Goal: Communication & Community: Answer question/provide support

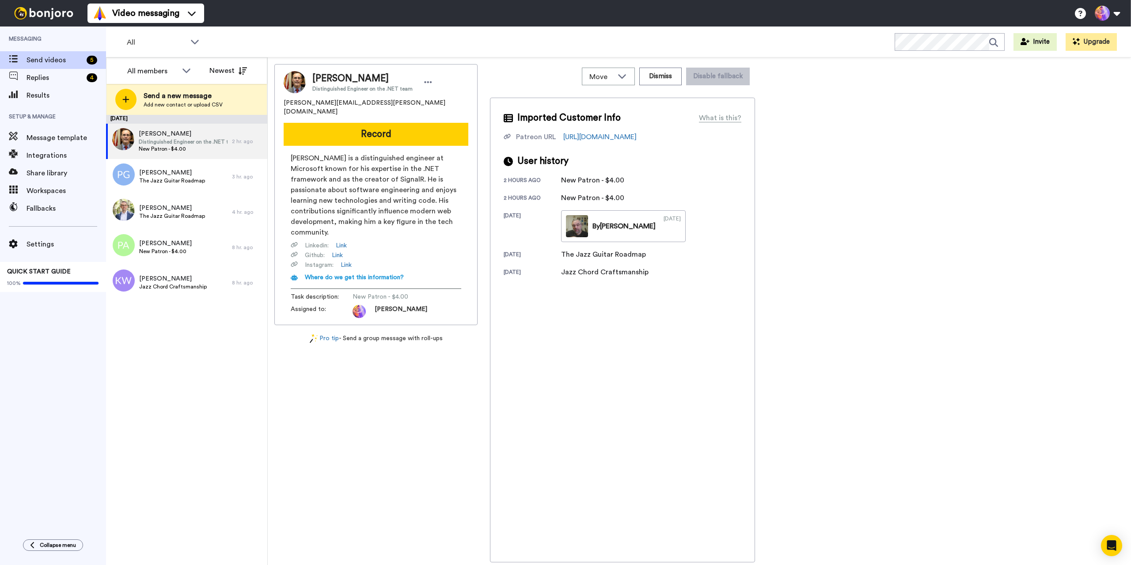
click at [142, 322] on div "August 24 David Fowler Distinguished Engineer on the .NET team New Patron - $4.…" at bounding box center [186, 340] width 161 height 450
click at [185, 278] on span "Katie Wang" at bounding box center [173, 278] width 68 height 9
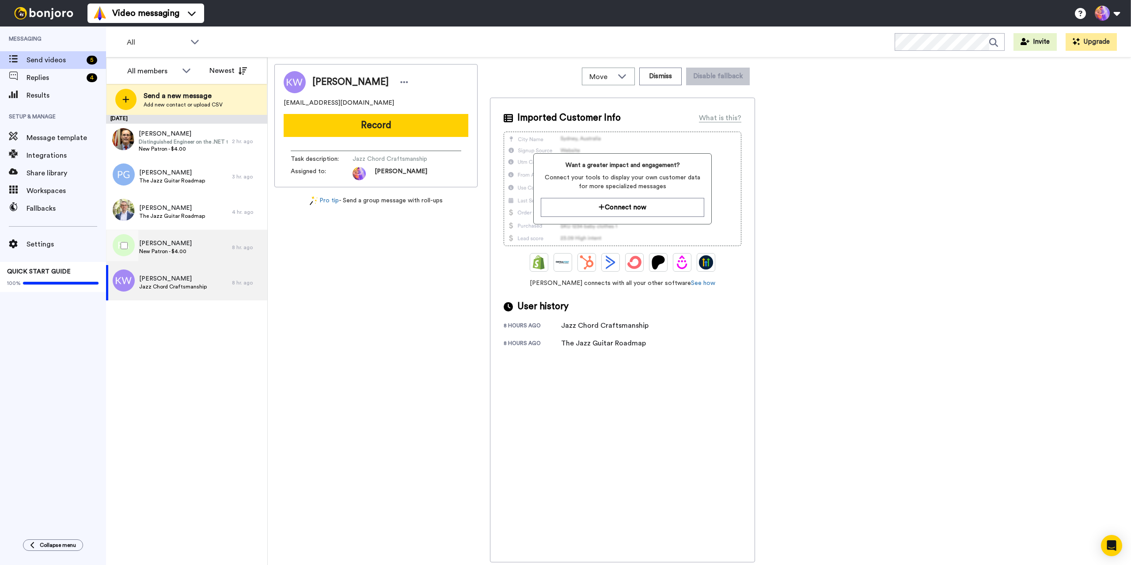
click at [192, 261] on div "Pierre Ardorino New Patron - $4.00" at bounding box center [169, 247] width 126 height 35
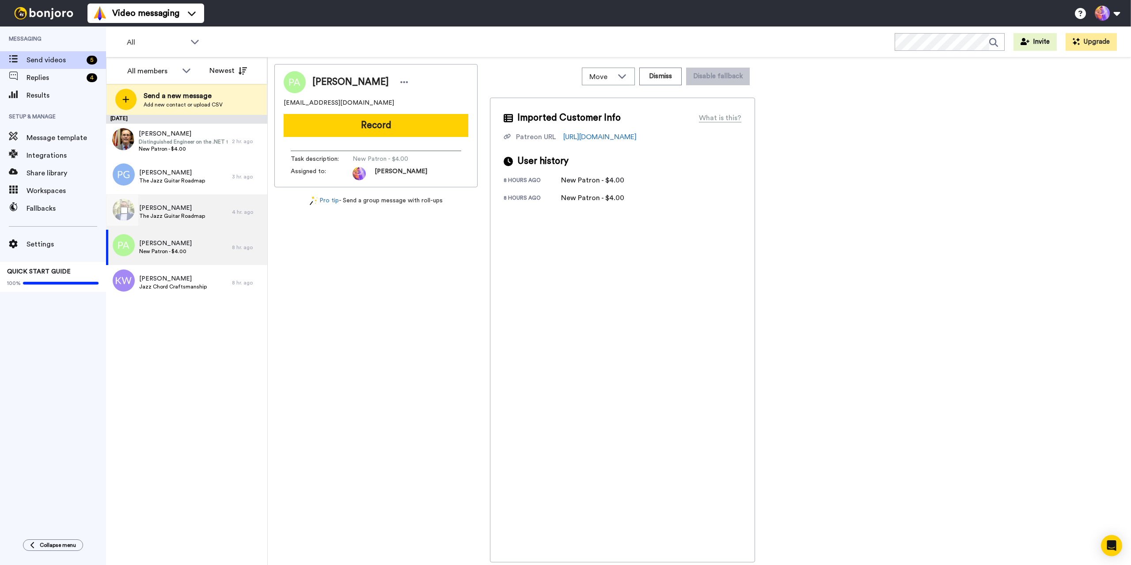
click at [192, 202] on div "Wolfgang Weber The Jazz Guitar Roadmap" at bounding box center [169, 211] width 126 height 35
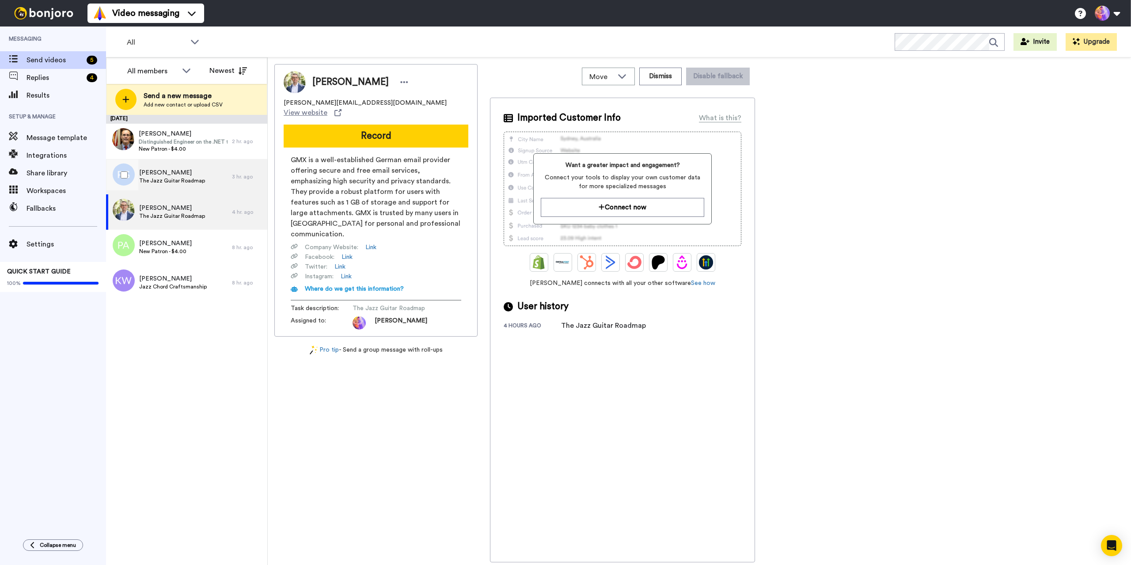
click at [193, 174] on span "Pablo Gonzalez" at bounding box center [172, 172] width 66 height 9
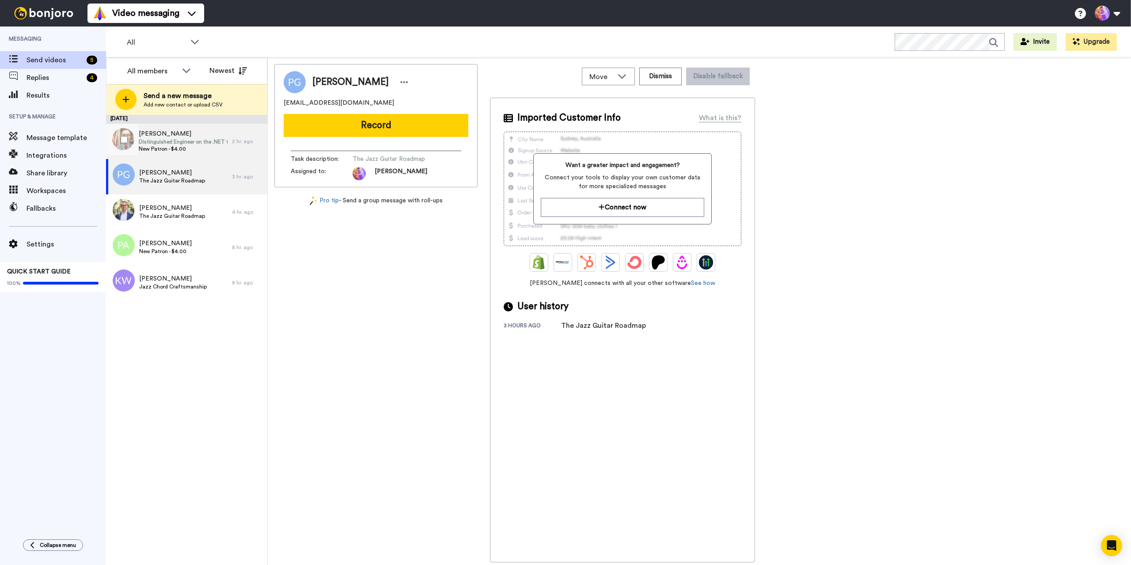
click at [182, 132] on span "[PERSON_NAME]" at bounding box center [183, 133] width 89 height 9
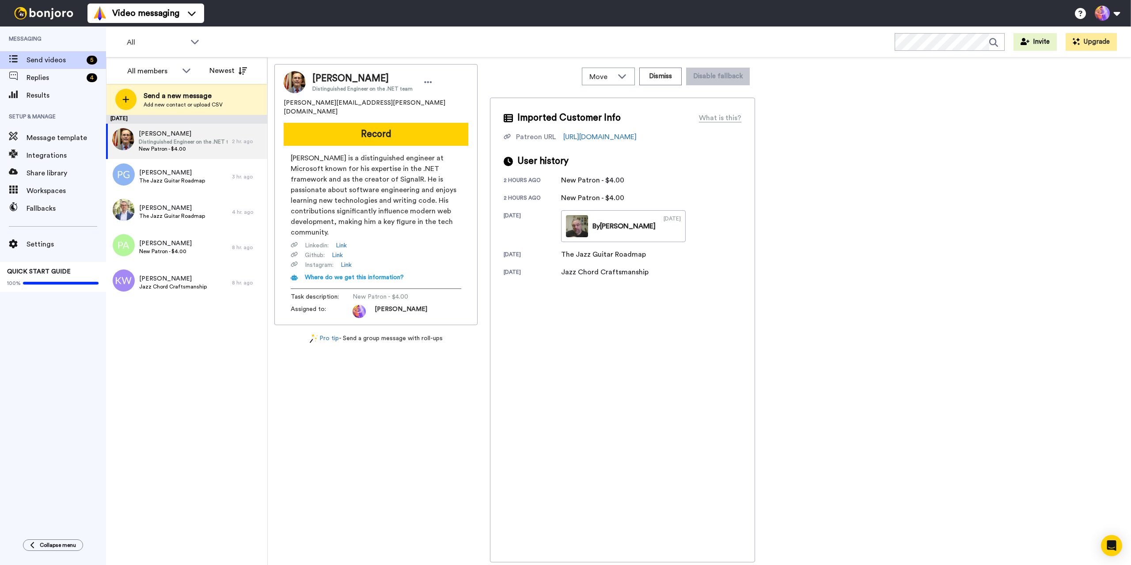
click at [637, 382] on div "Imported Customer Info What is this? Patreon URL https://www.patreon.com/user?u…" at bounding box center [622, 330] width 265 height 465
click at [23, 71] on div "Replies 4" at bounding box center [53, 78] width 106 height 18
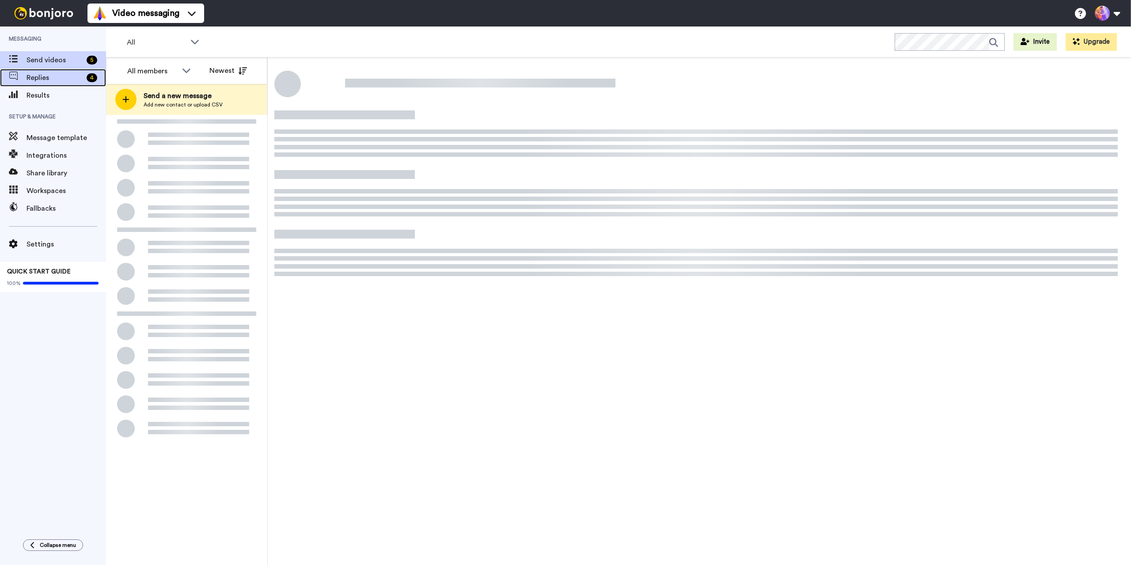
click at [50, 76] on span "Replies" at bounding box center [54, 77] width 57 height 11
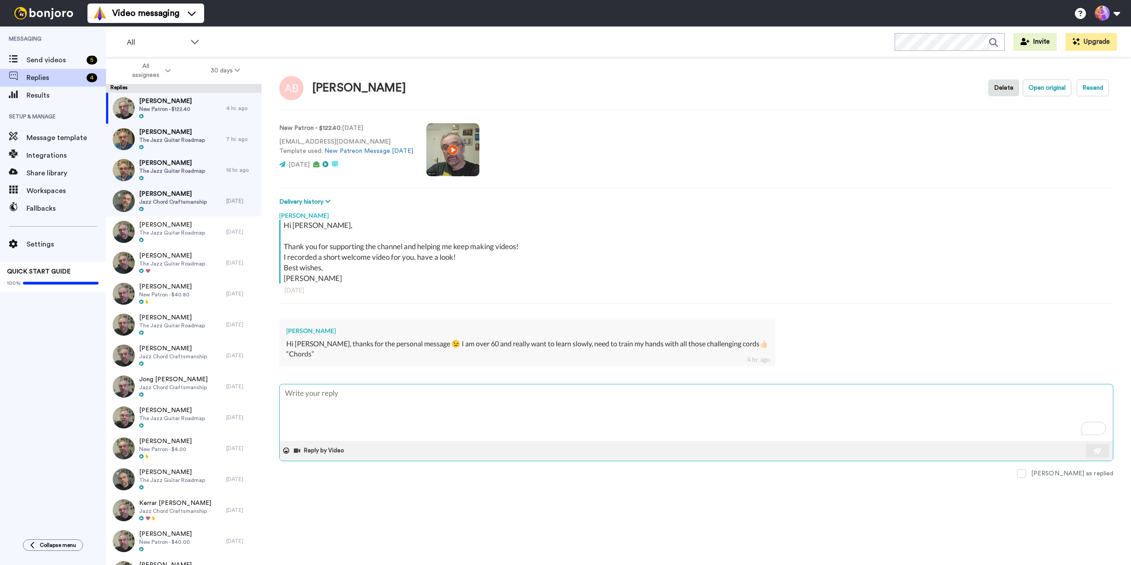
click at [533, 406] on textarea "To enrich screen reader interactions, please activate Accessibility in Grammarl…" at bounding box center [696, 412] width 833 height 57
type textarea "x"
type textarea "T"
type textarea "x"
type textarea "Th"
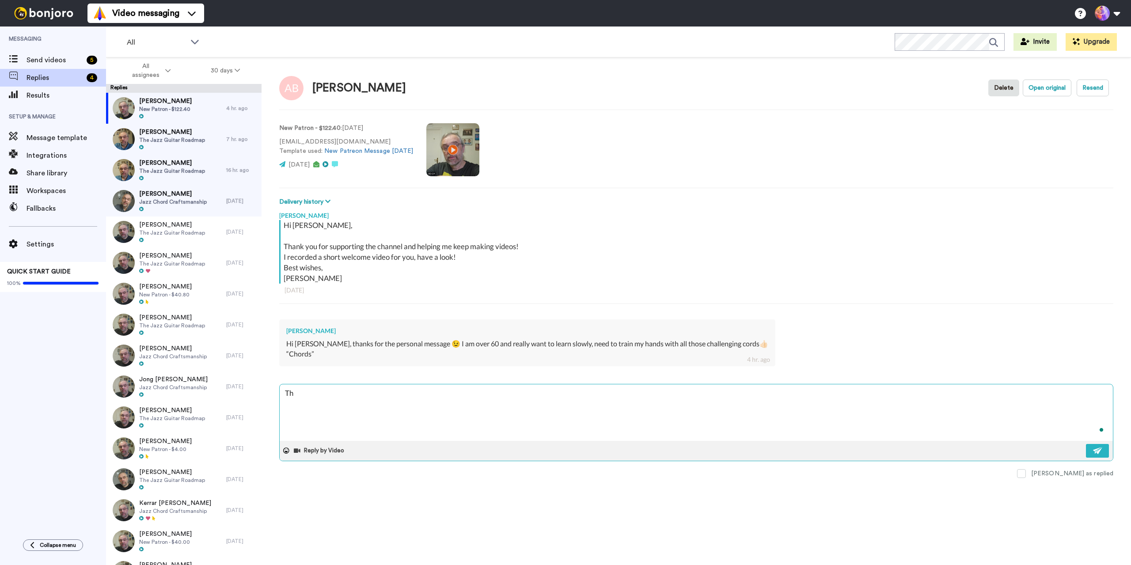
type textarea "x"
type textarea "That"
type textarea "x"
type textarea "That'"
type textarea "x"
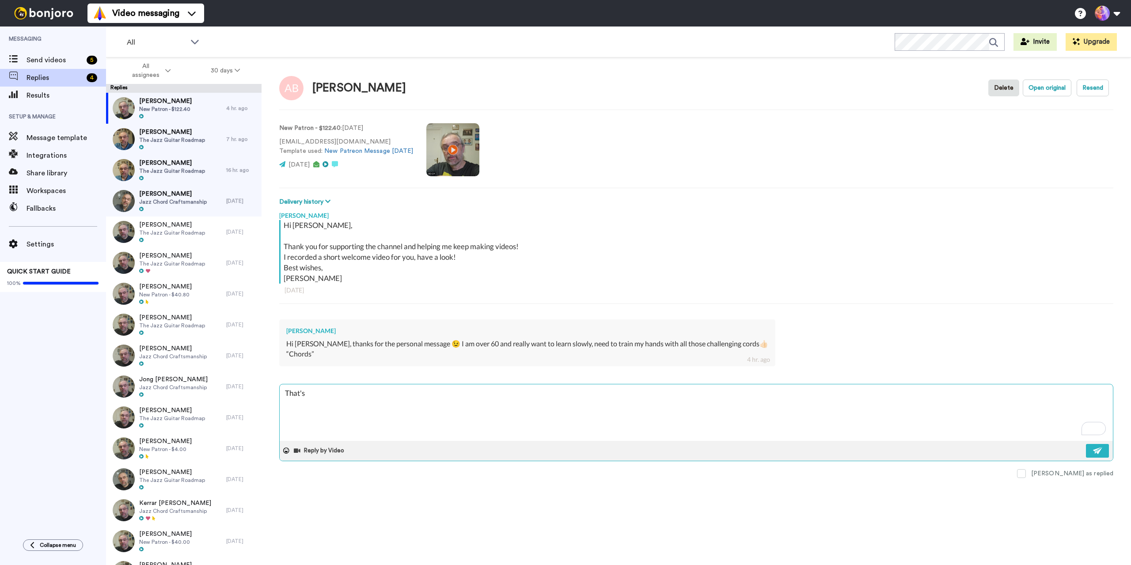
type textarea "That's"
type textarea "x"
type textarea "That's g"
type textarea "x"
type textarea "That's gr"
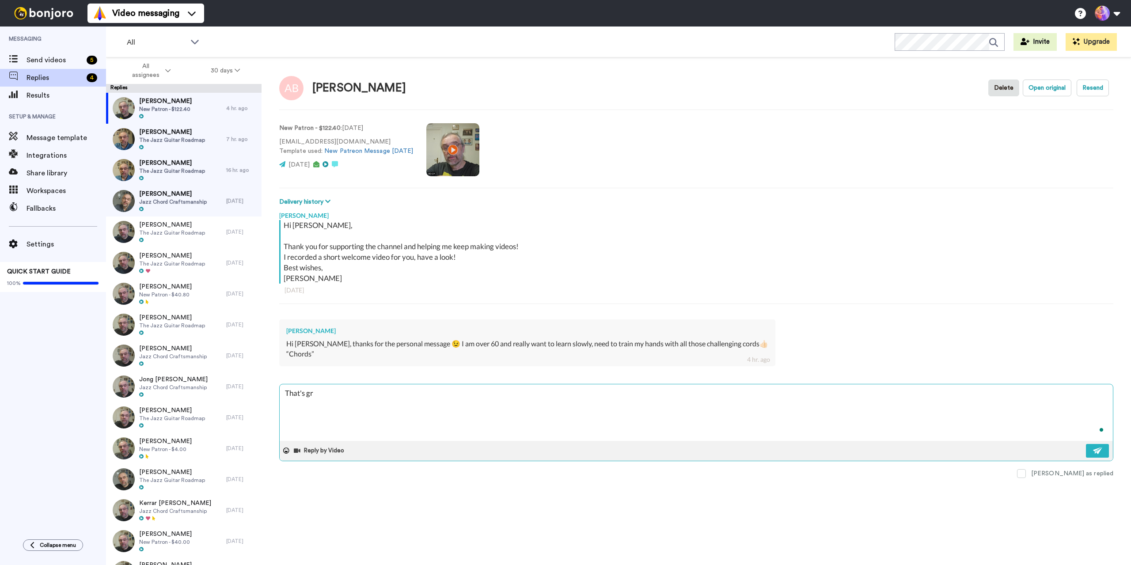
type textarea "x"
type textarea "That's gre"
type textarea "x"
type textarea "That's grea"
type textarea "x"
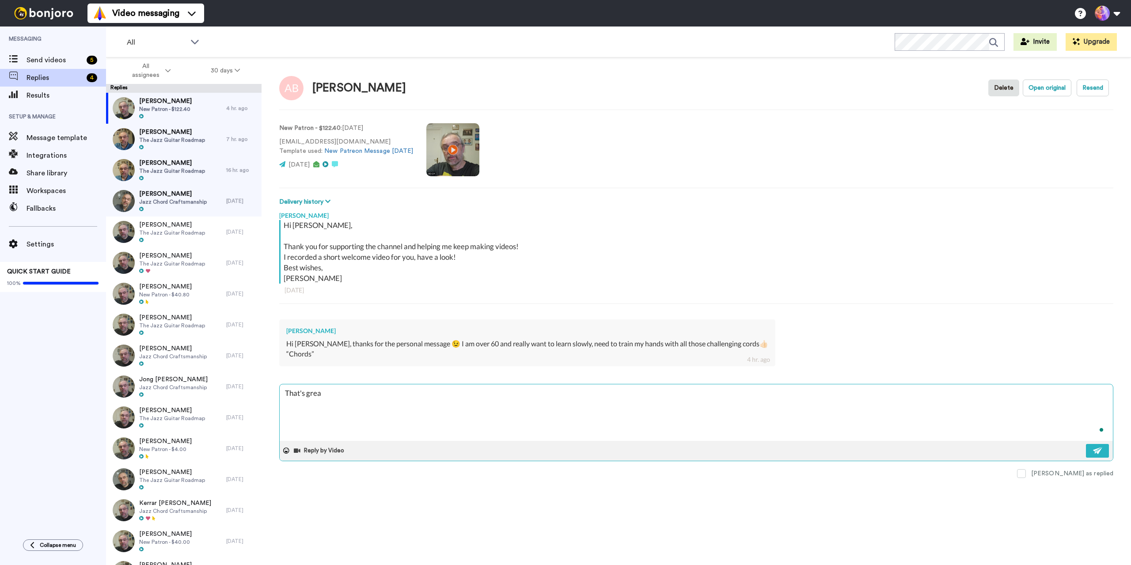
type textarea "That's great"
type textarea "x"
type textarea "That's great"
type textarea "x"
type textarea "That's great A"
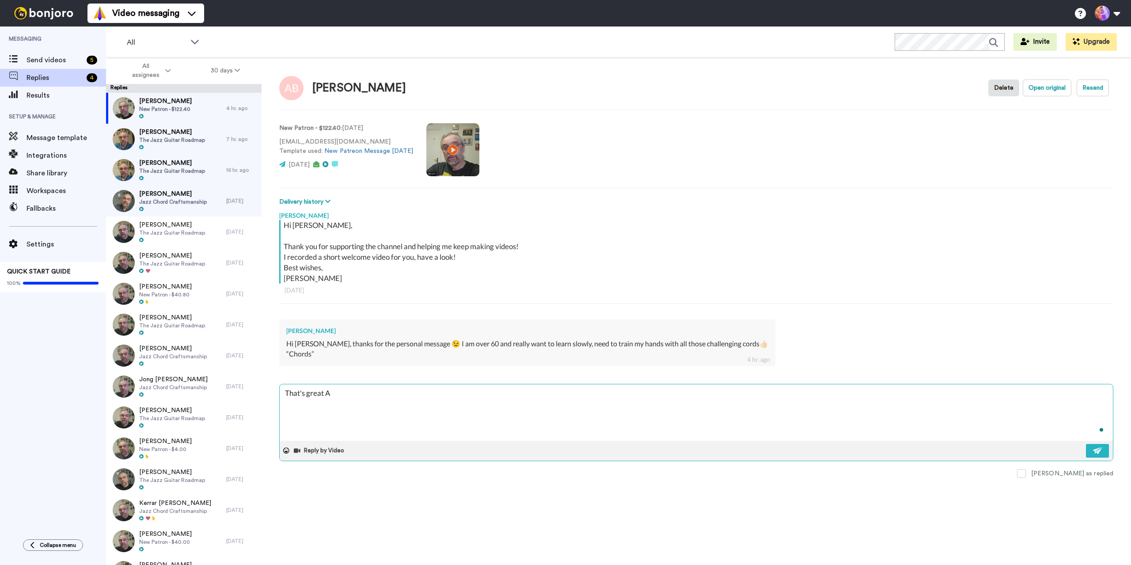
type textarea "x"
type textarea "That's great Ab"
type textarea "x"
type textarea "That's great Abd"
type textarea "x"
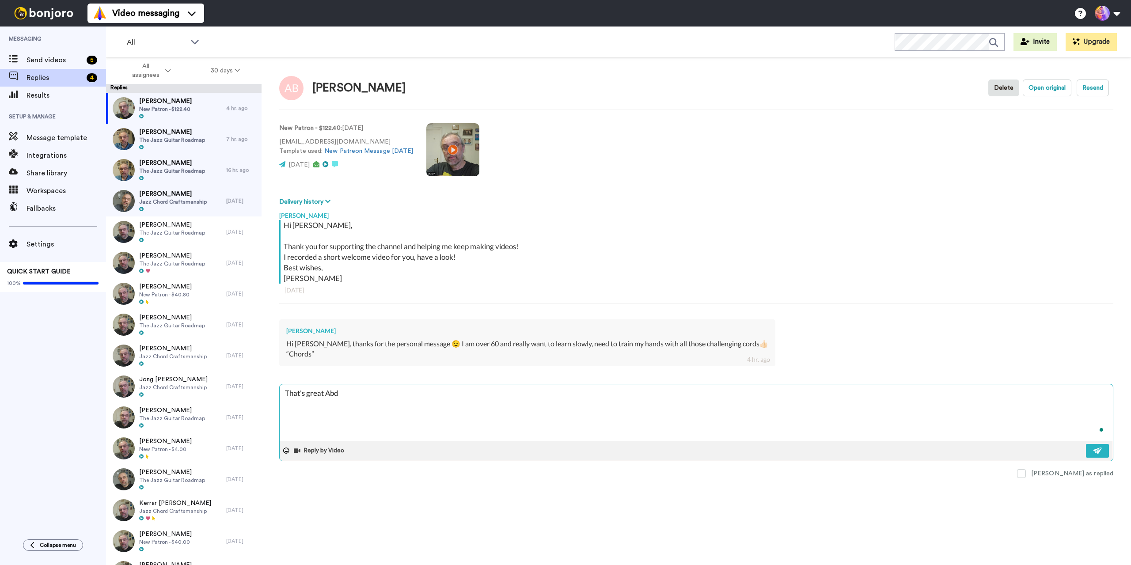
type textarea "That's great Ab"
type textarea "x"
type textarea "That's great A"
type textarea "x"
type textarea "That's great An"
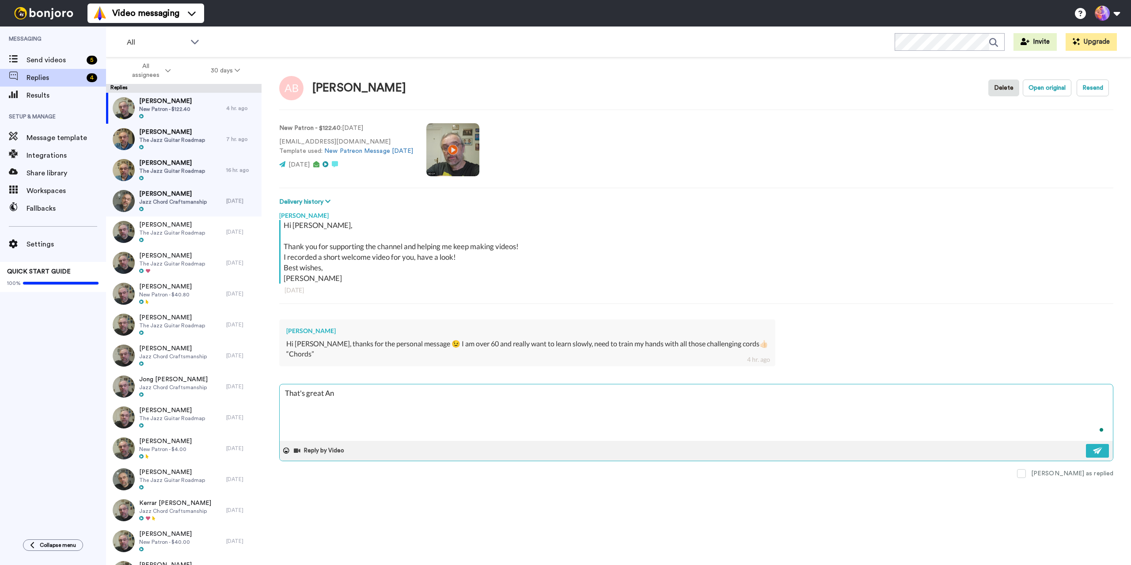
type textarea "x"
type textarea "That's great And"
type textarea "x"
type textarea "That's great Andr"
type textarea "x"
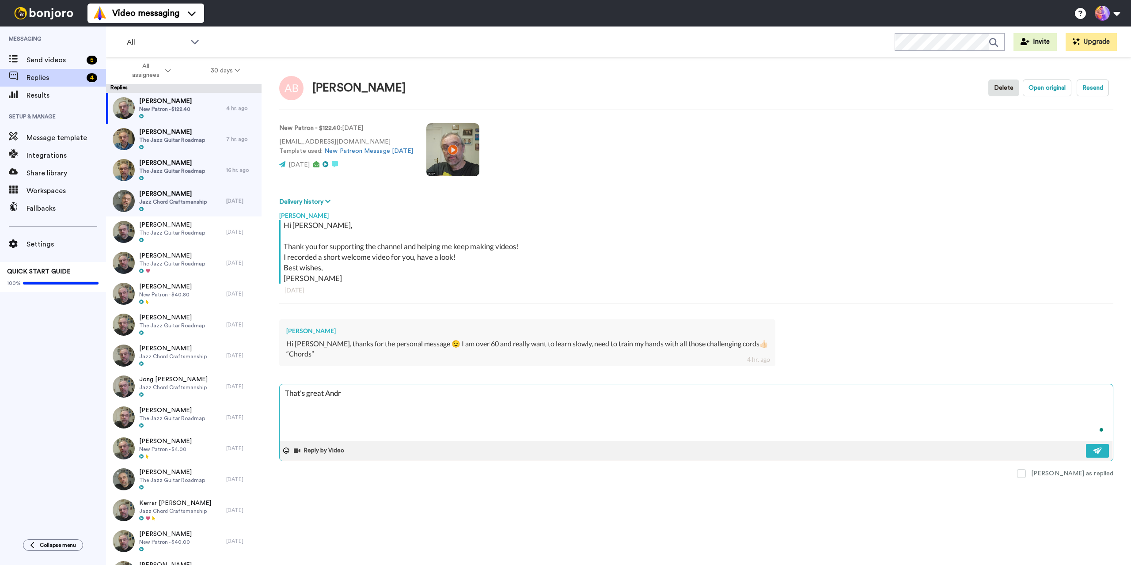
type textarea "That's great Andre"
type textarea "x"
type textarea "That's great Andre"
type textarea "x"
type textarea "That's great Andre G"
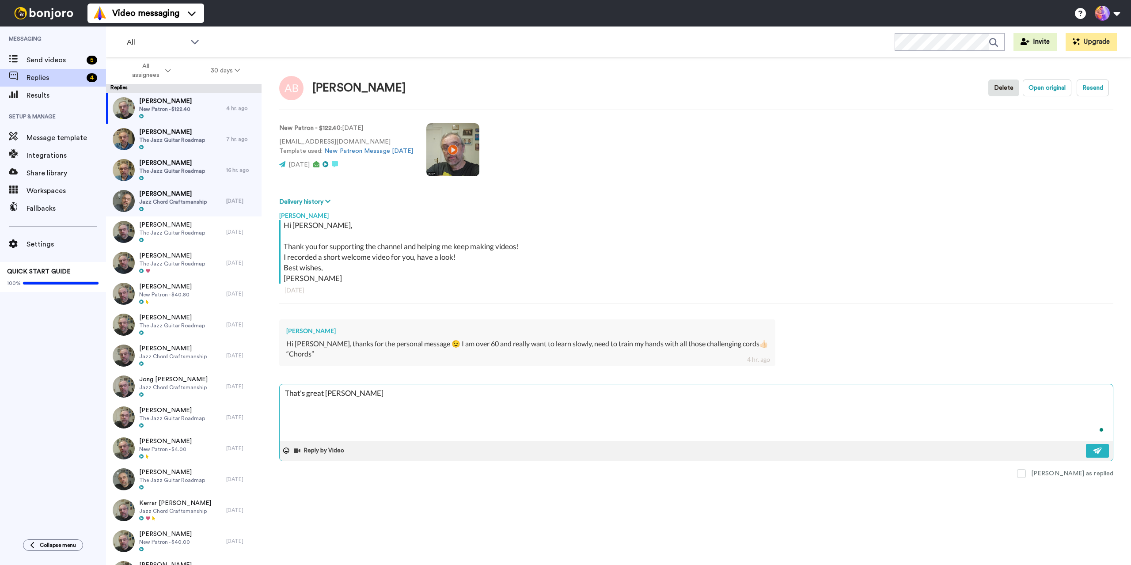
type textarea "x"
type textarea "That's great Andre Go"
type textarea "x"
type textarea "That's great Andre Go"
type textarea "x"
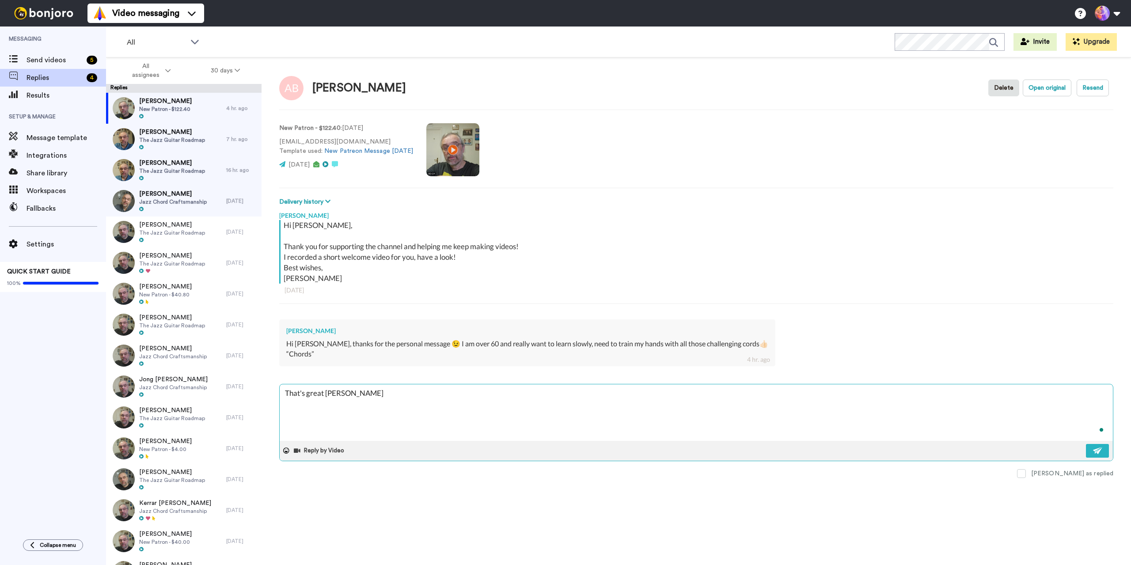
type textarea "That's great Andre Go f"
type textarea "x"
type textarea "That's great Andre Go fo"
type textarea "x"
type textarea "That's great Andre Go for"
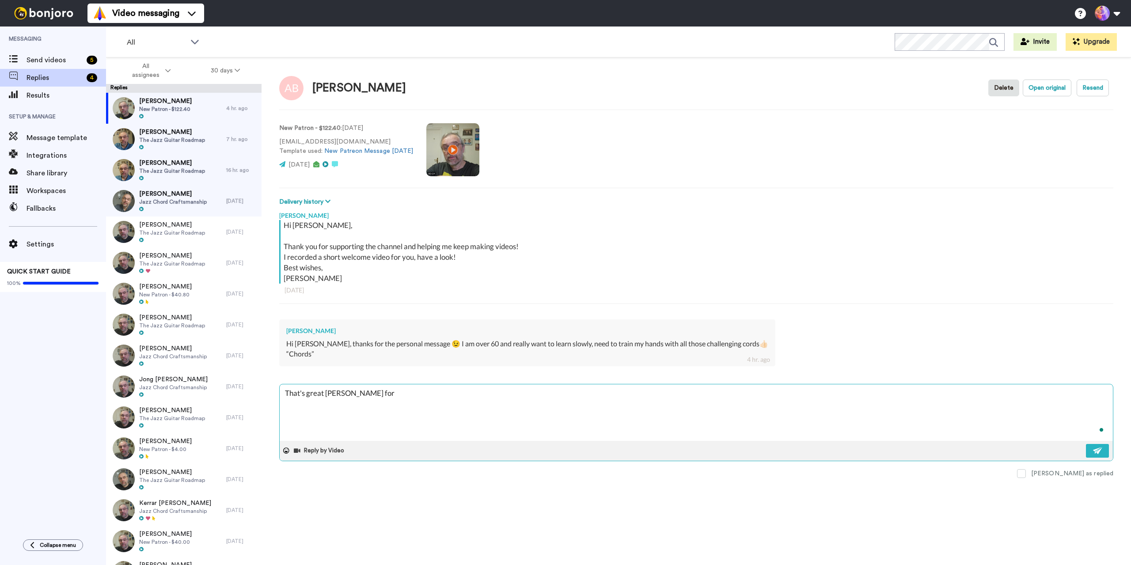
type textarea "x"
type textarea "That's great Andre Go for"
type textarea "x"
type textarea "That's great Andre Go for i"
type textarea "x"
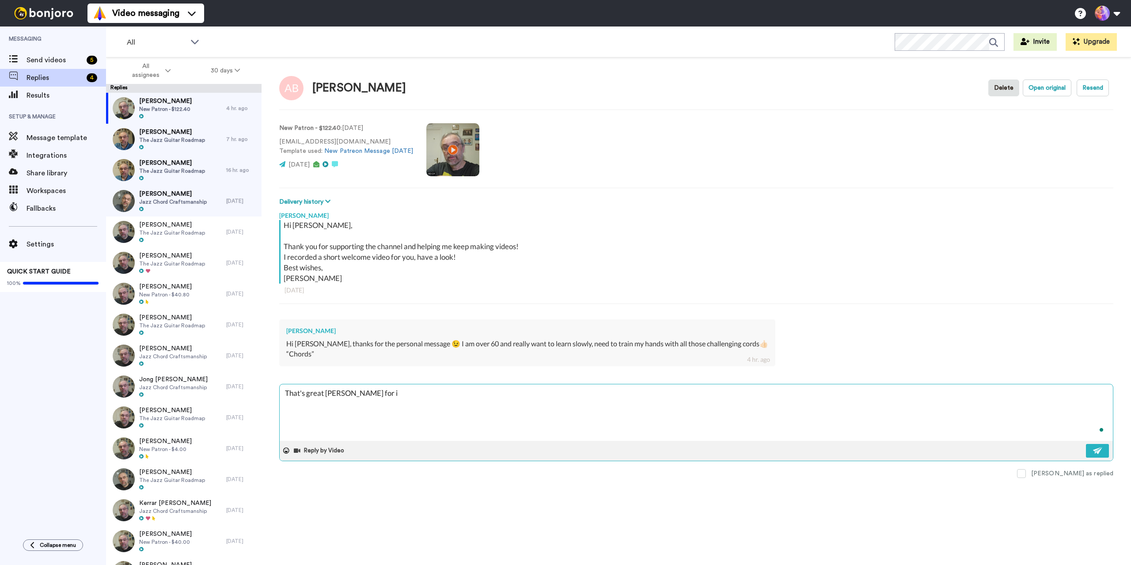
type textarea "That's great Andre Go for it"
type textarea "x"
type textarea "That's great Andre Go for it"
type textarea "x"
type textarea "That's great Andre Go for it 🙂"
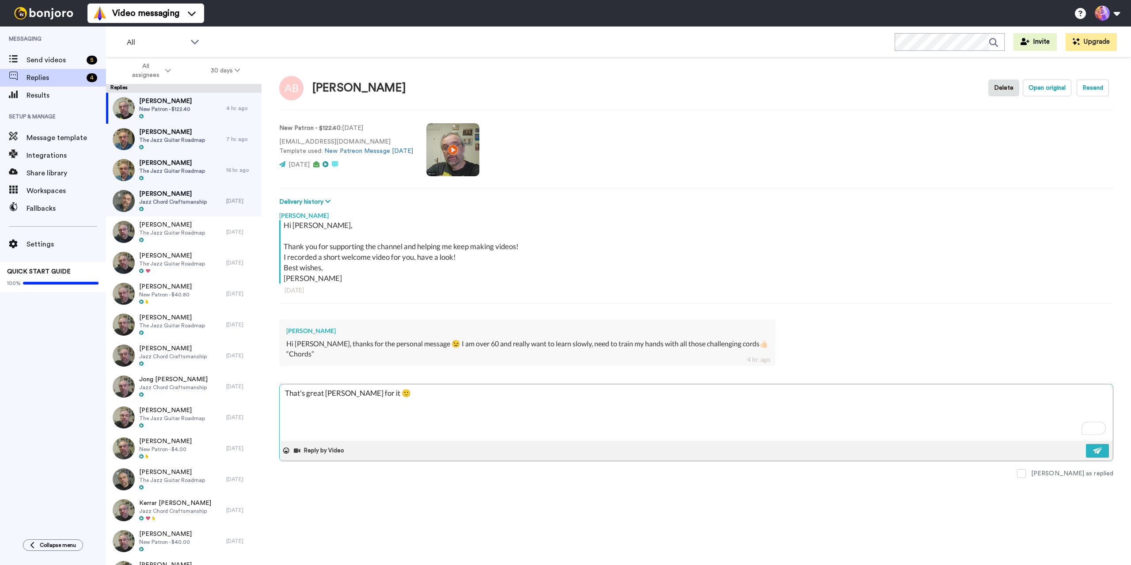
type textarea "x"
type textarea "That's great Andre! Go for it 🙂"
type textarea "x"
type textarea "That's great Andre! Go for it 🙂"
type textarea "x"
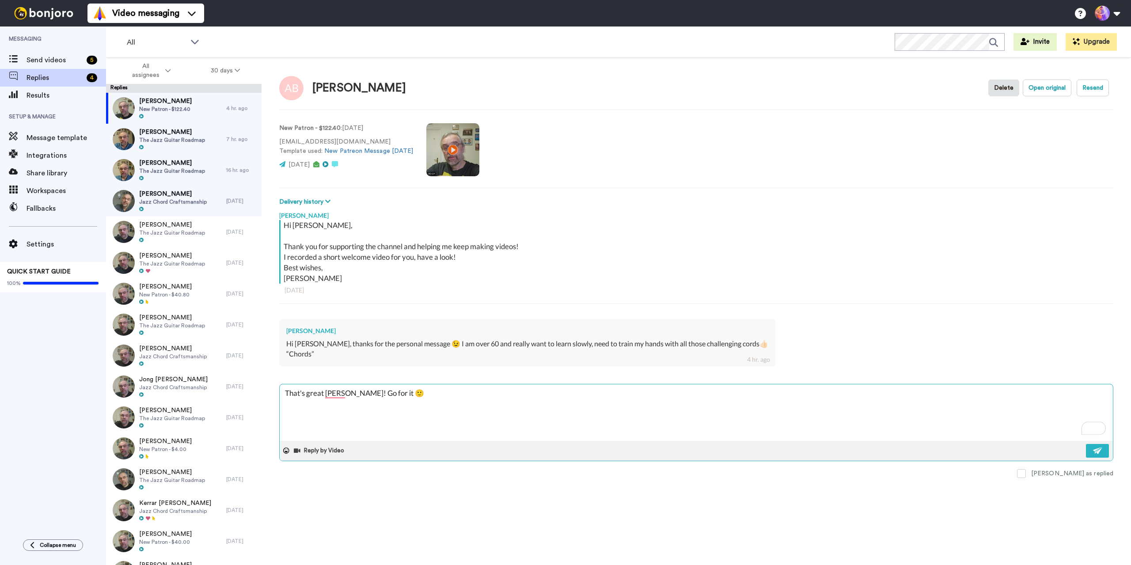
type textarea "That's great Andre! Go for it 🙂 E"
type textarea "x"
type textarea "That's great Andre! Go for it 🙂 Es"
type textarea "x"
type textarea "That's great Andre! Go for it 🙂 Esp"
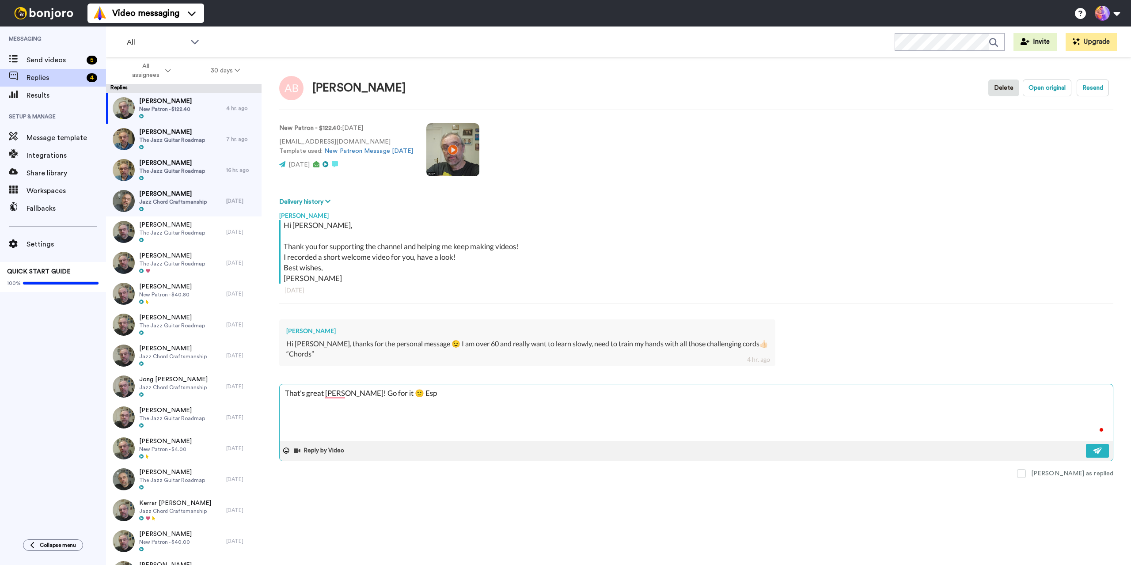
type textarea "x"
type textarea "That's great Andre! Go for it 🙂 Espe"
type textarea "x"
type textarea "That's great Andre! Go for it 🙂 Espec"
type textarea "x"
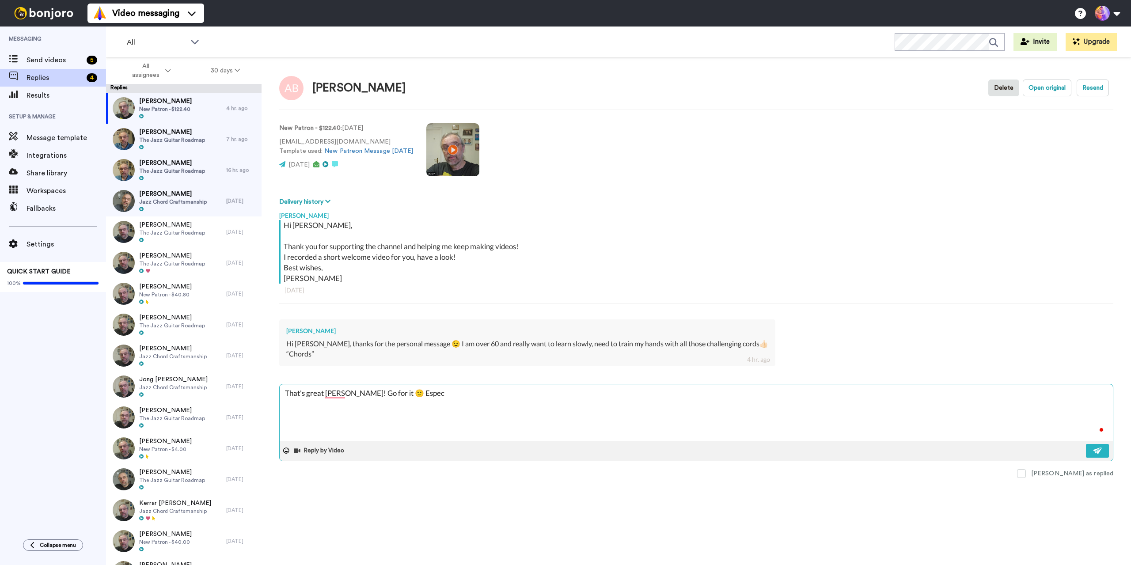
type textarea "That's great Andre! Go for it 🙂 Especi"
type textarea "x"
type textarea "That's great Andre! Go for it 🙂 Especia"
type textarea "x"
type textarea "That's great Andre! Go for it 🙂 Especial"
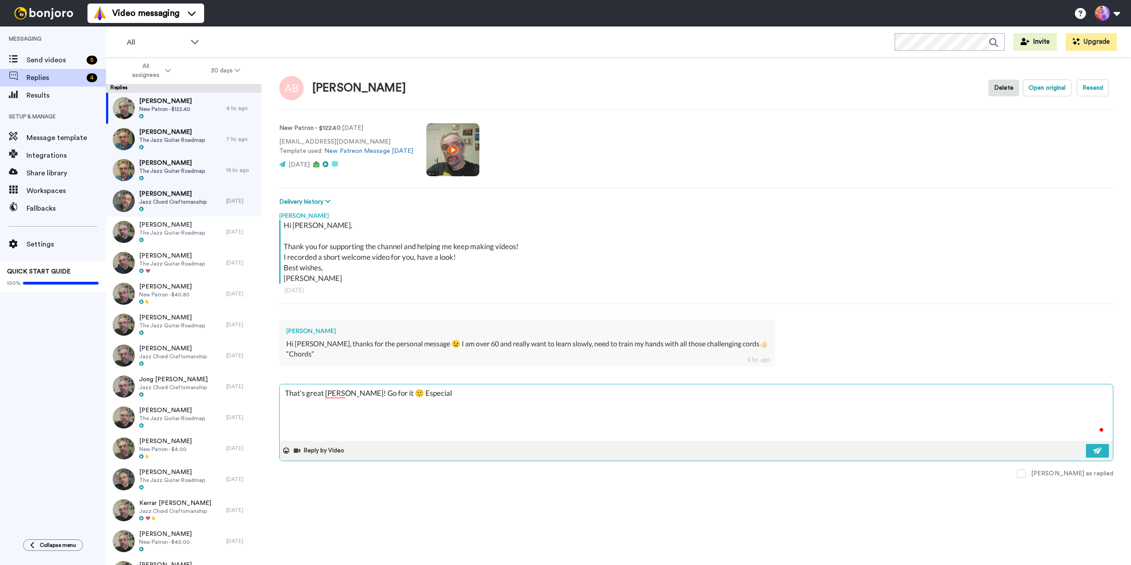
type textarea "x"
type textarea "That's great Andre! Go for it 🙂 Especiall"
type textarea "x"
type textarea "That's great Andre! Go for it 🙂 Especially"
type textarea "x"
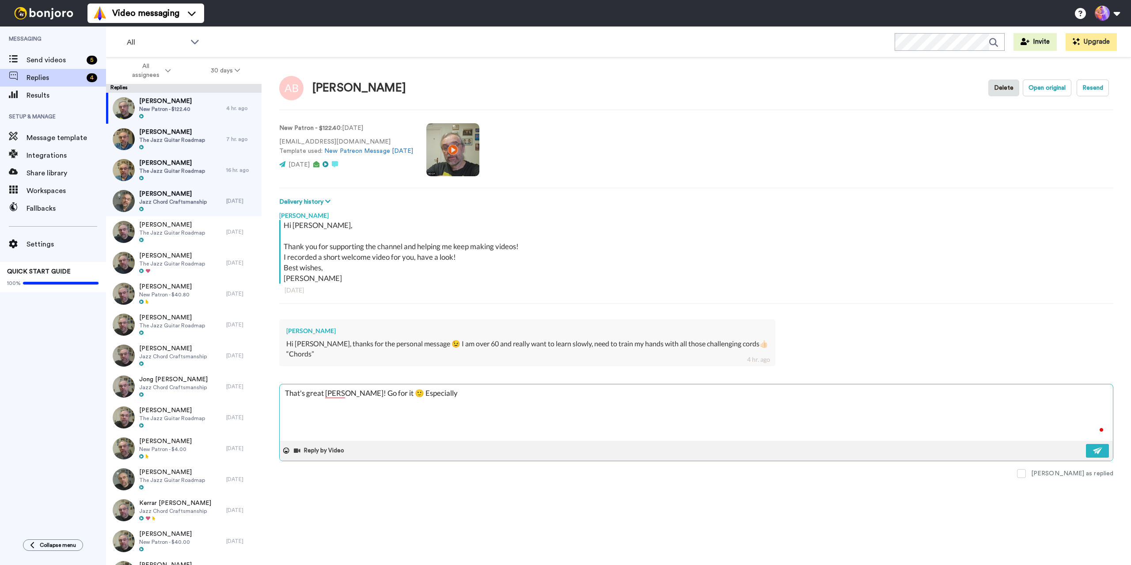
type textarea "That's great Andre! Go for it 🙂 Especially"
type textarea "x"
type textarea "That's great Andre! Go for it 🙂 Especially t"
type textarea "x"
type textarea "That's great Andre! Go for it 🙂 Especially th"
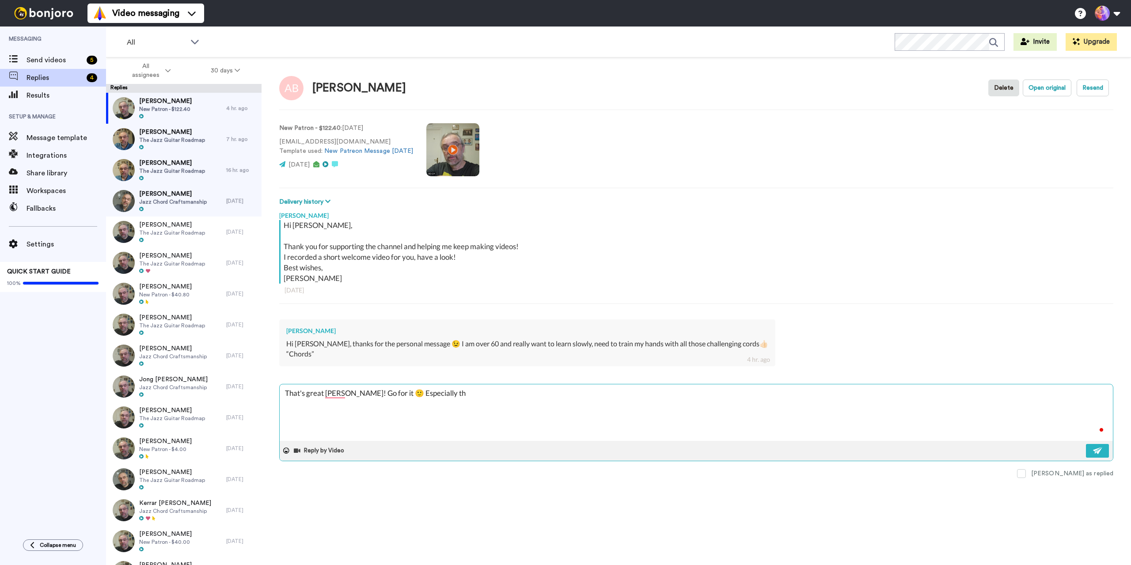
type textarea "x"
type textarea "That's great Andre! Go for it 🙂 Especially the"
type textarea "x"
type textarea "That's great Andre! Go for it 🙂 Especially th"
type textarea "x"
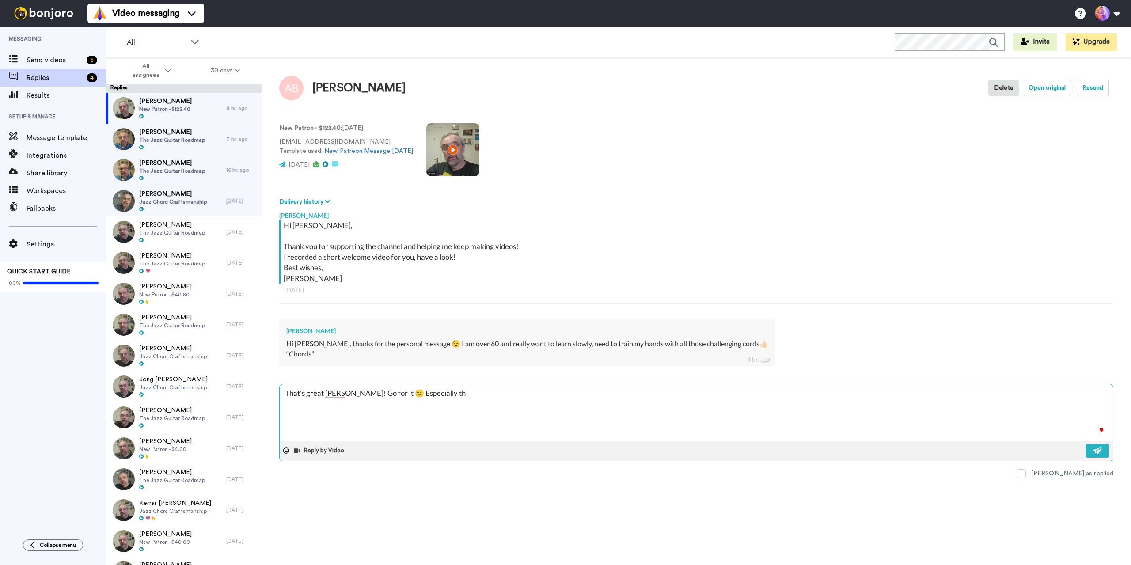
type textarea "That's great Andre! Go for it 🙂 Especially t"
type textarea "x"
type textarea "That's great Andre! Go for it 🙂 Especially"
type textarea "x"
type textarea "That's great Andre! Go for it 🙂 Especially"
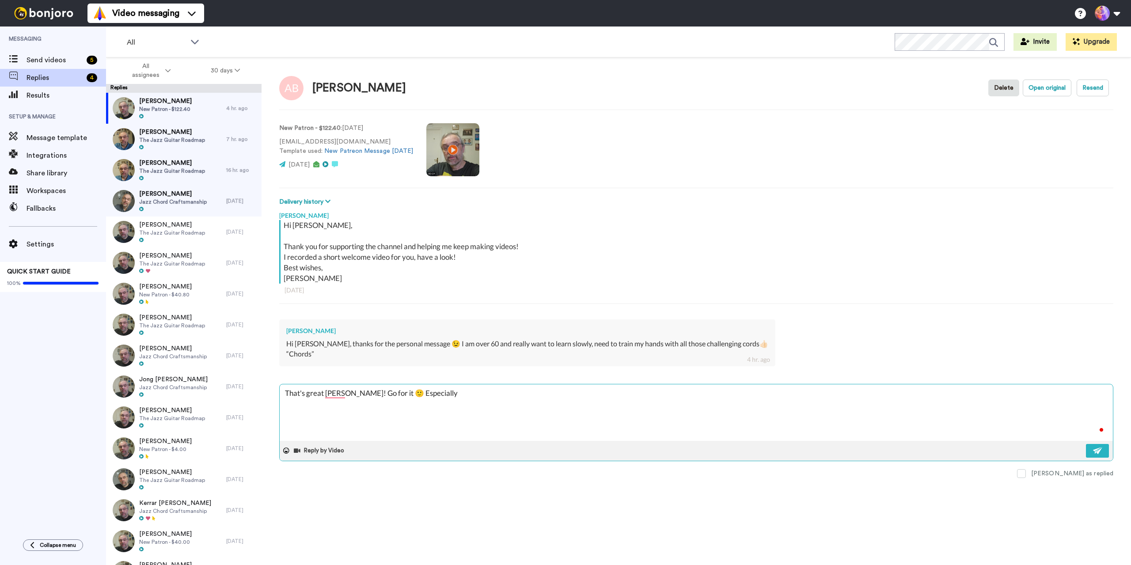
type textarea "x"
type textarea "That's great Andre! Go for it 🙂 Especiall"
type textarea "x"
type textarea "That's great Andre! Go for it 🙂 Especial"
type textarea "x"
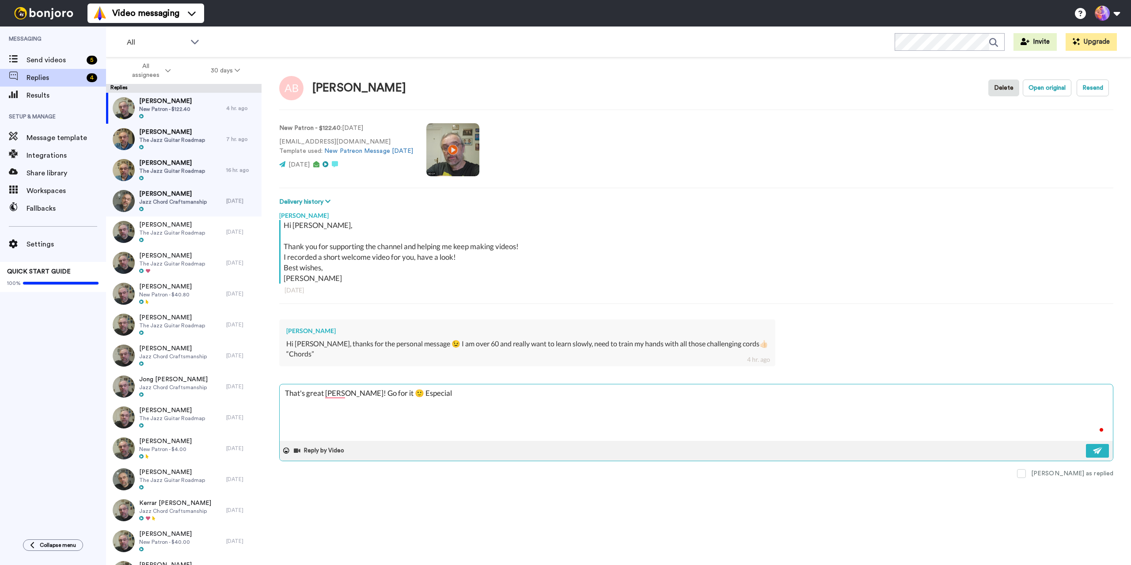
type textarea "That's great Andre! Go for it 🙂 Especia"
type textarea "x"
type textarea "That's great Andre! Go for it 🙂 Especi"
type textarea "x"
type textarea "That's great Andre! Go for it 🙂 Espe"
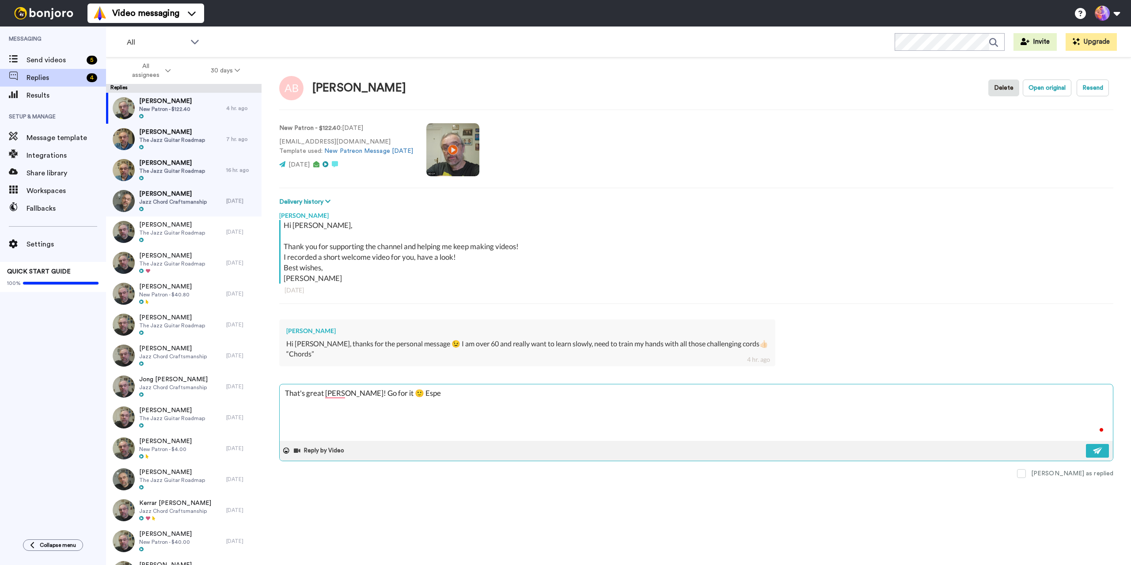
type textarea "x"
type textarea "That's great Andre! Go for it 🙂 Esp"
type textarea "x"
type textarea "That's great Andre! Go for it 🙂 Es"
type textarea "x"
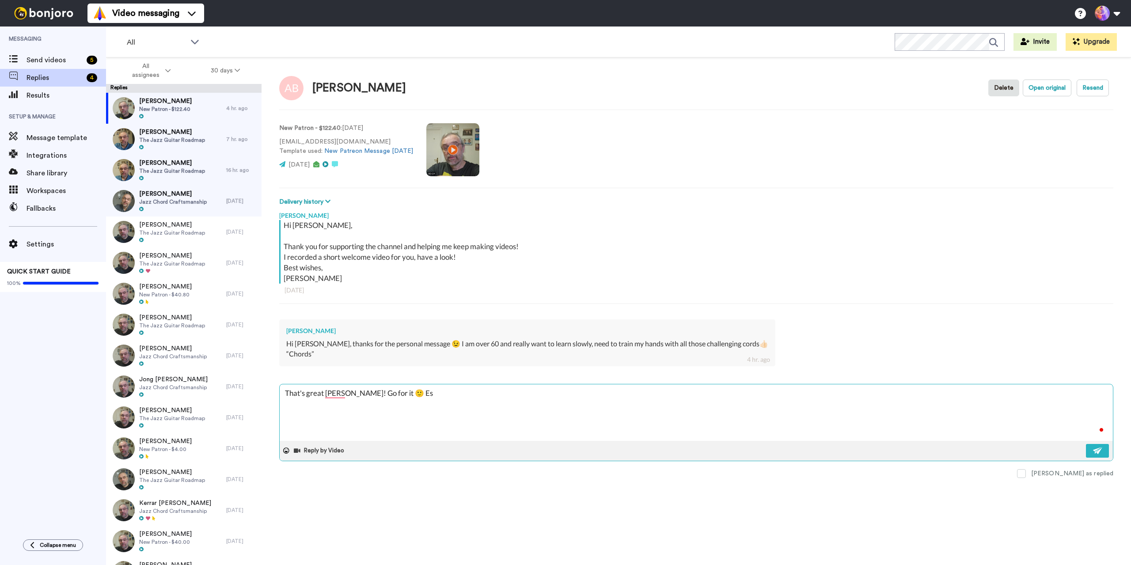
type textarea "That's great Andre! Go for it 🙂 E"
type textarea "x"
type textarea "That's great Andre! Go for it 🙂"
type textarea "x"
type textarea "That's great Andre! Go for it 🙂 M"
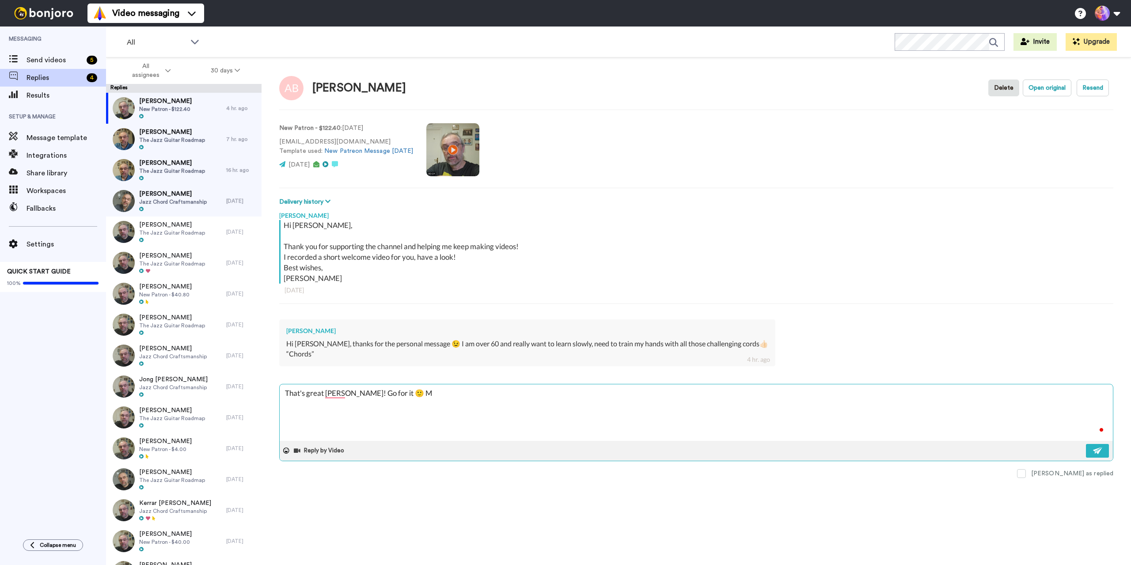
type textarea "x"
type textarea "That's great Andre! Go for it 🙂 Ma"
type textarea "x"
type textarea "That's great Andre! Go for it 🙂 May"
type textarea "x"
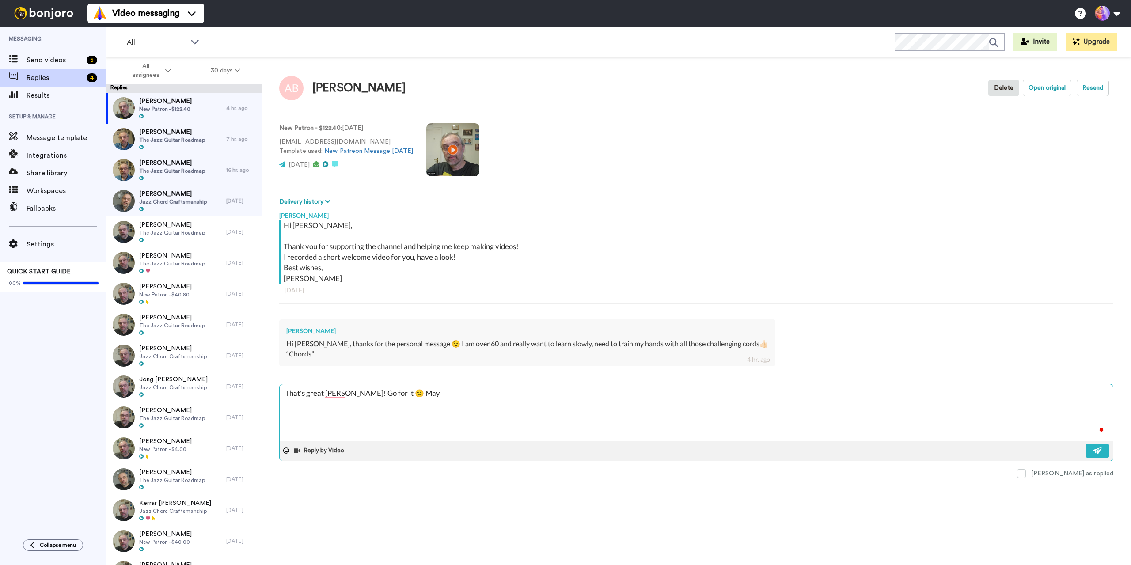
type textarea "That's great Andre! Go for it 🙂 Mayb"
type textarea "x"
type textarea "That's great Andre! Go for it 🙂 Maybe"
type textarea "x"
type textarea "That's great Andre! Go for it 🙂 Maybe"
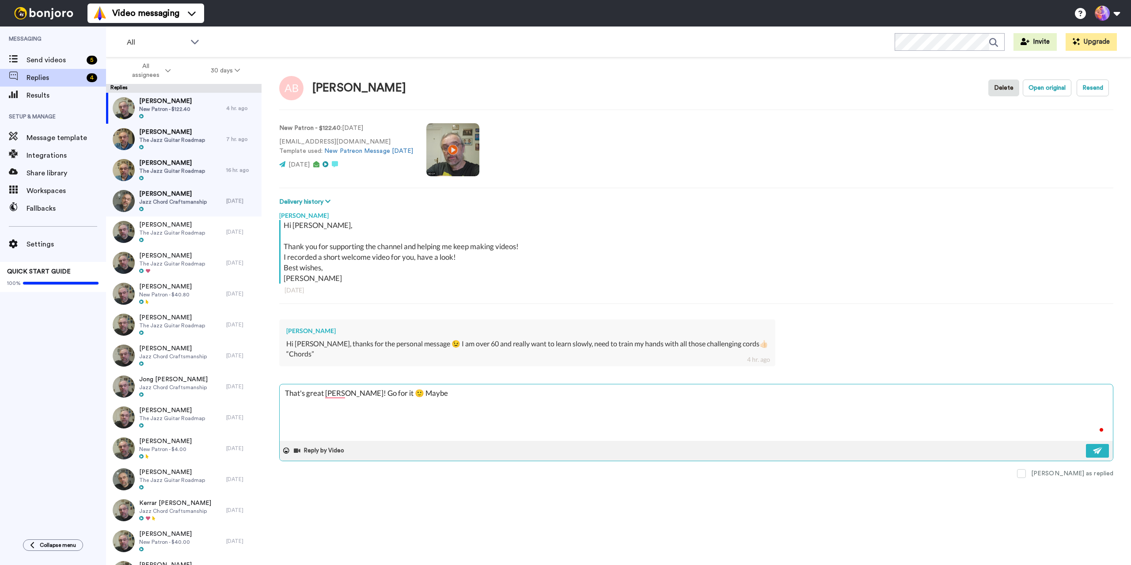
type textarea "x"
type textarea "That's great Andre! Go for it 🙂 Maybe c"
type textarea "x"
type textarea "That's great Andre! Go for it 🙂 Maybe ch"
type textarea "x"
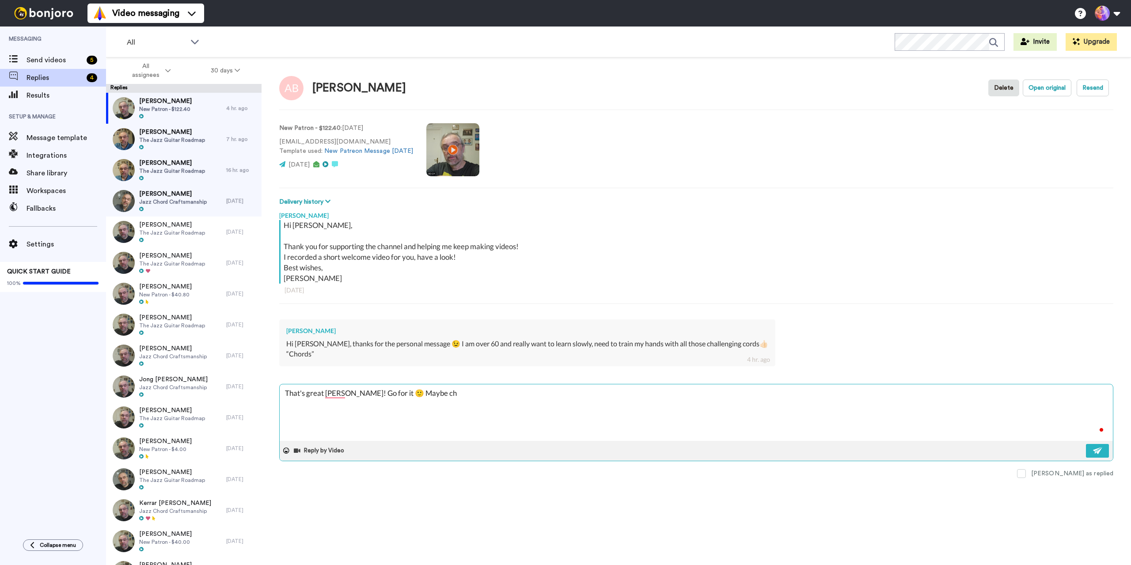
type textarea "That's great Andre! Go for it 🙂 Maybe che"
type textarea "x"
type textarea "That's great Andre! Go for it 🙂 Maybe chec"
type textarea "x"
type textarea "That's great Andre! Go for it 🙂 Maybe check"
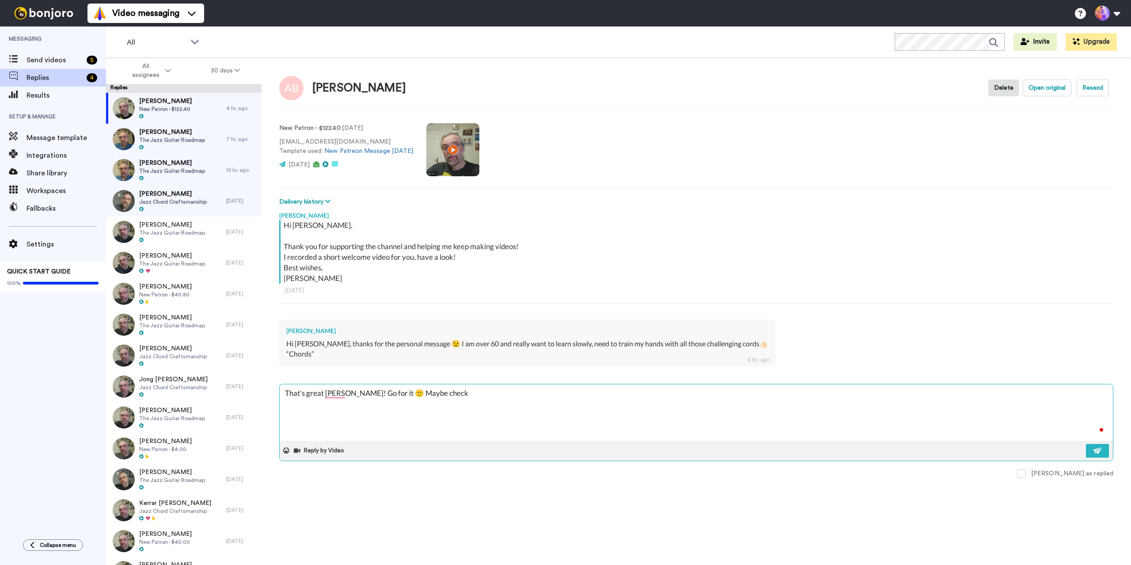
type textarea "x"
type textarea "That's great Andre! Go for it 🙂 Maybe check"
type textarea "x"
type textarea "That's great Andre! Go for it 🙂 Maybe check o"
type textarea "x"
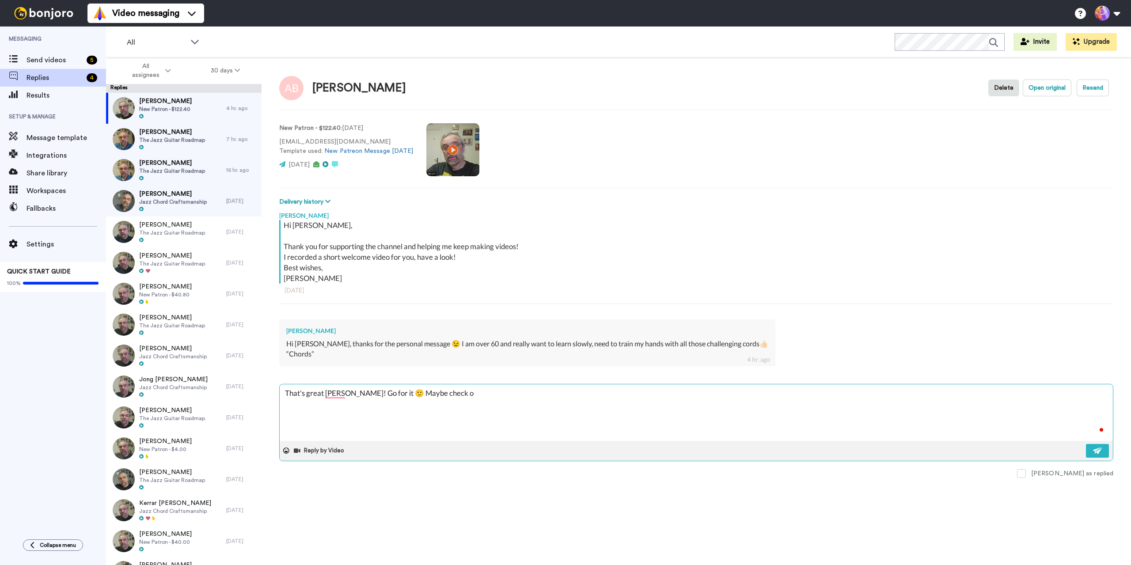
type textarea "That's great Andre! Go for it 🙂 Maybe check ou"
type textarea "x"
type textarea "That's great Andre! Go for it 🙂 Maybe check out"
type textarea "x"
type textarea "That's great Andre! Go for it 🙂 Maybe check out"
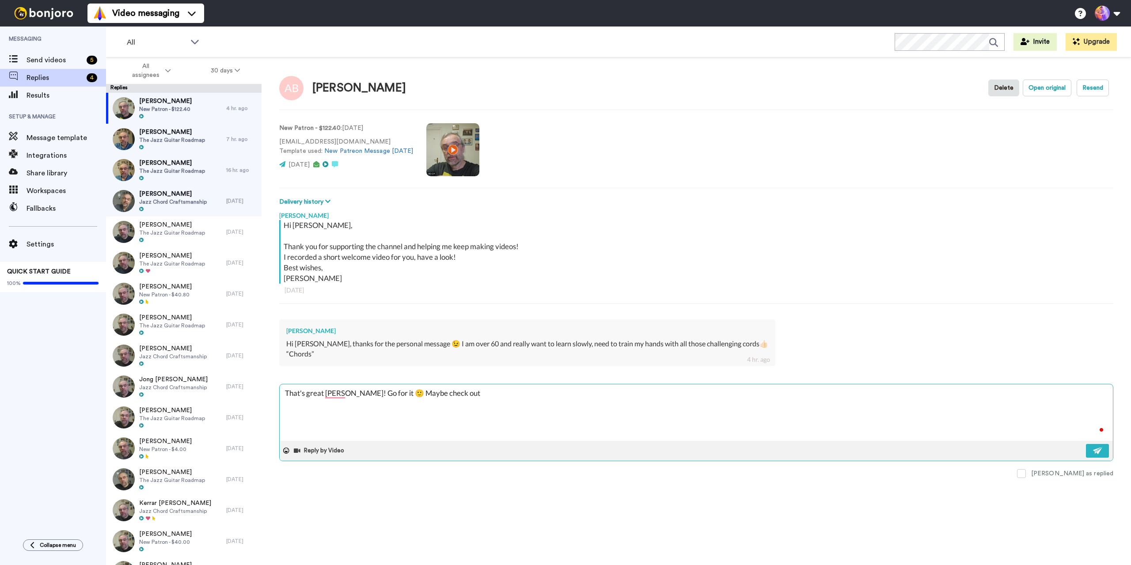
type textarea "x"
type textarea "That's great Andre! Go for it 🙂 Maybe check out t"
type textarea "x"
type textarea "That's great Andre! Go for it 🙂 Maybe check out th"
type textarea "x"
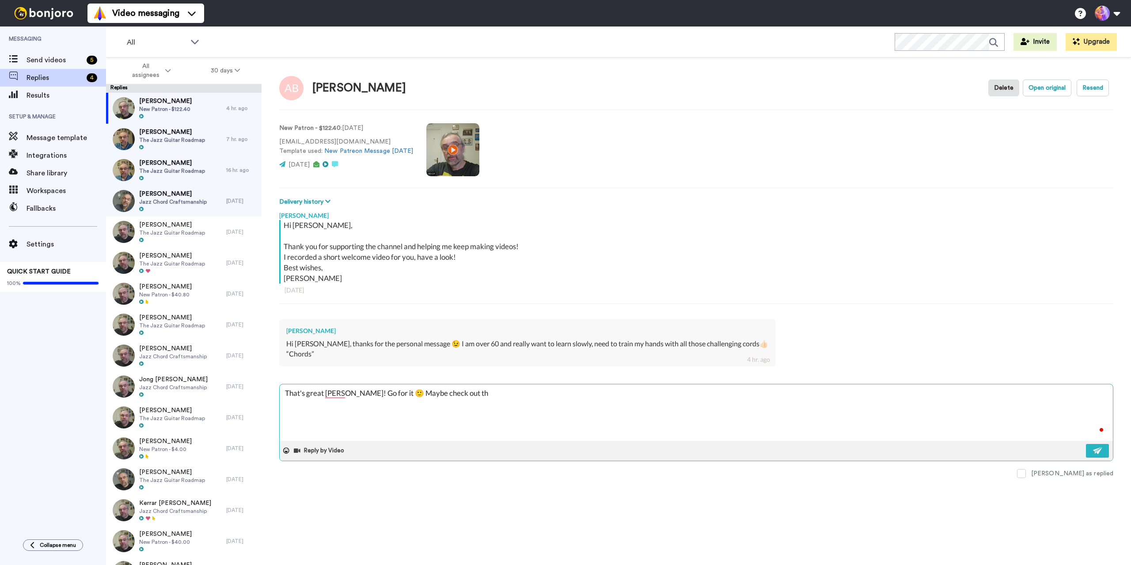
type textarea "That's great Andre! Go for it 🙂 Maybe check out the"
type textarea "x"
type textarea "That's great Andre! Go for it 🙂 Maybe check out the"
type textarea "x"
type textarea "That's great Andre! Go for it 🙂 Maybe check out the c"
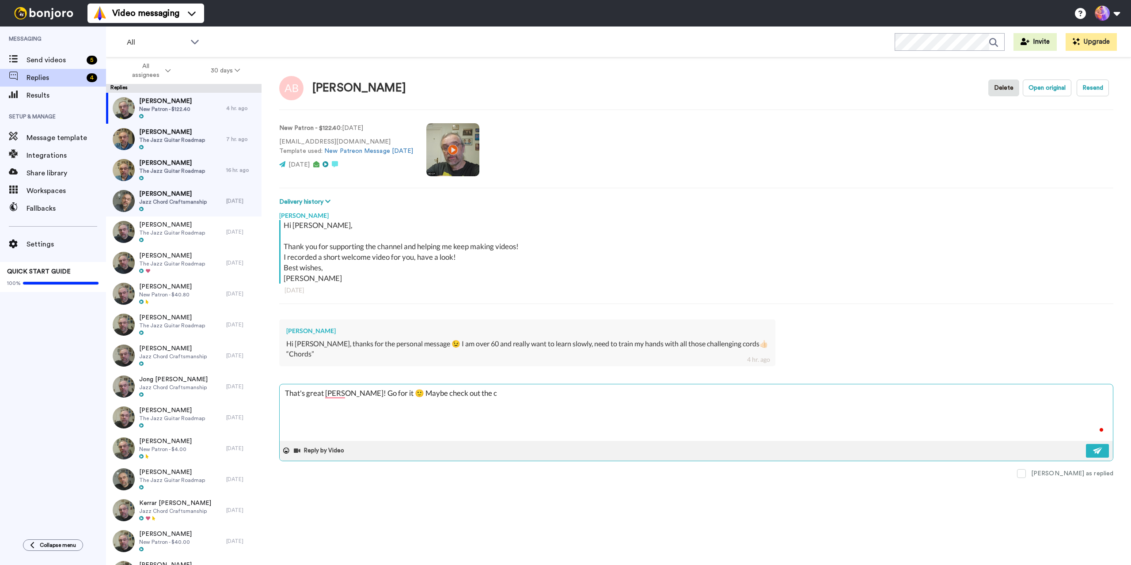
type textarea "x"
type textarea "That's great Andre! Go for it 🙂 Maybe check out the cho"
type textarea "x"
type textarea "That's great Andre! Go for it 🙂 Maybe check out the chor"
type textarea "x"
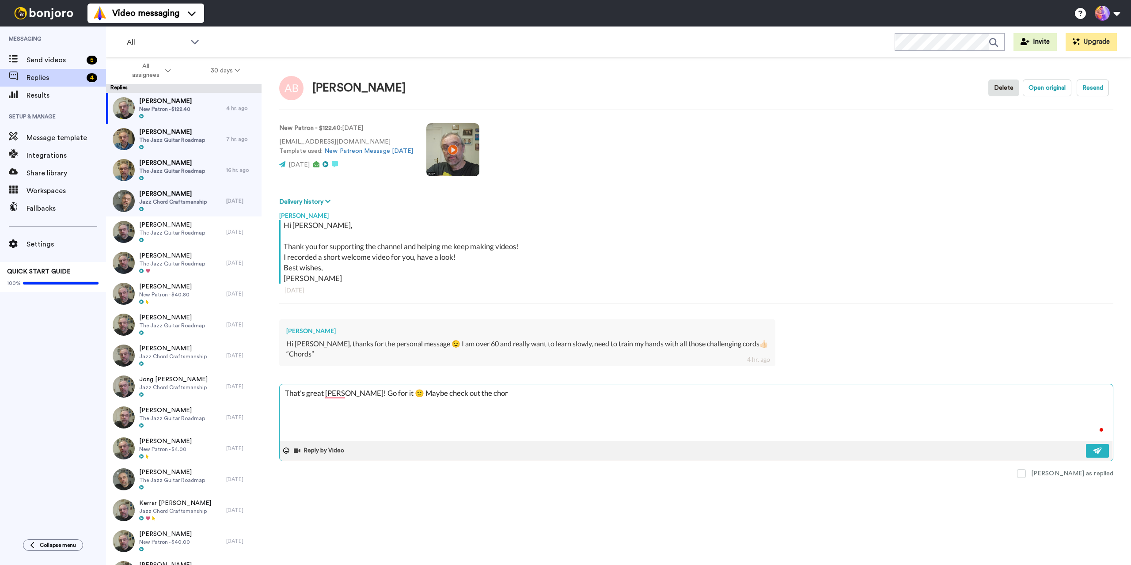
type textarea "That's great Andre! Go for it 🙂 Maybe check out the chord"
type textarea "x"
type textarea "That's great Andre! Go for it 🙂 Maybe check out the chord"
type textarea "x"
type textarea "That's great Andre! Go for it 🙂 Maybe check out the chord c"
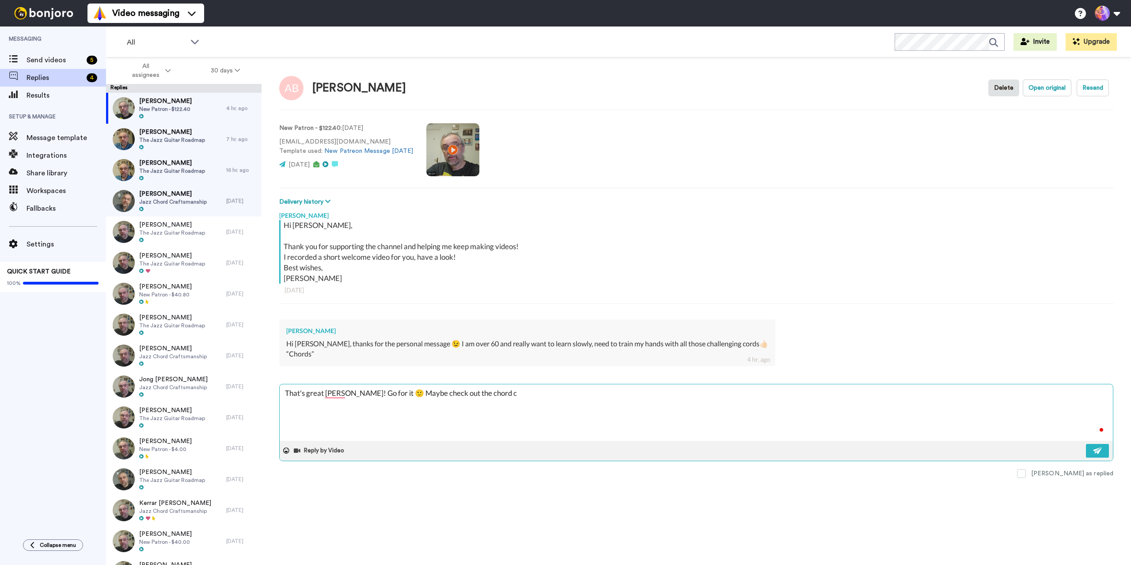
type textarea "x"
type textarea "That's great Andre! Go for it 🙂 Maybe check out the chord"
type textarea "x"
type textarea "That's great Andre! Go for it 🙂 Maybe check out the chord"
type textarea "x"
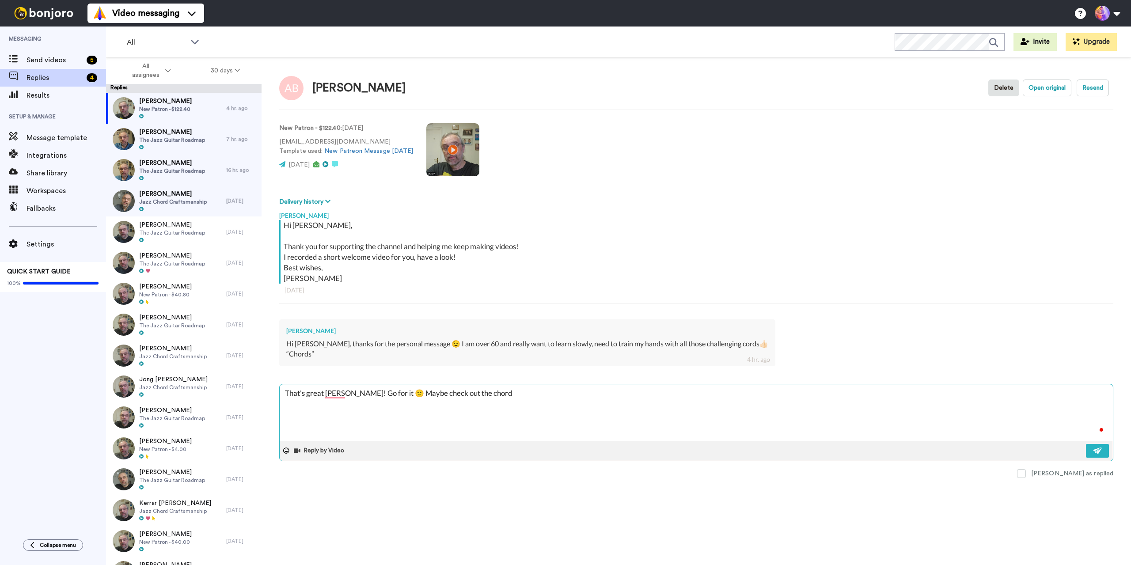
type textarea "That's great Andre! Go for it 🙂 Maybe check out the chor"
type textarea "x"
type textarea "That's great Andre! Go for it 🙂 Maybe check out the cho"
type textarea "x"
type textarea "That's great Andre! Go for it 🙂 Maybe check out the ch"
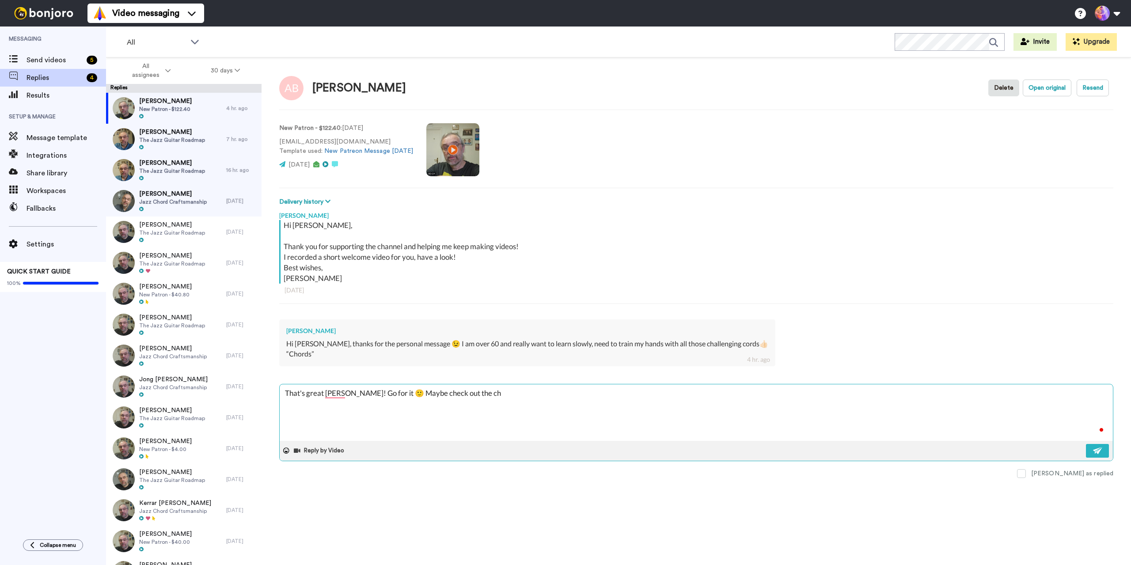
type textarea "x"
type textarea "That's great Andre! Go for it 🙂 Maybe check out the c"
type textarea "x"
type textarea "That's great Andre! Go for it 🙂 Maybe check out the"
type textarea "x"
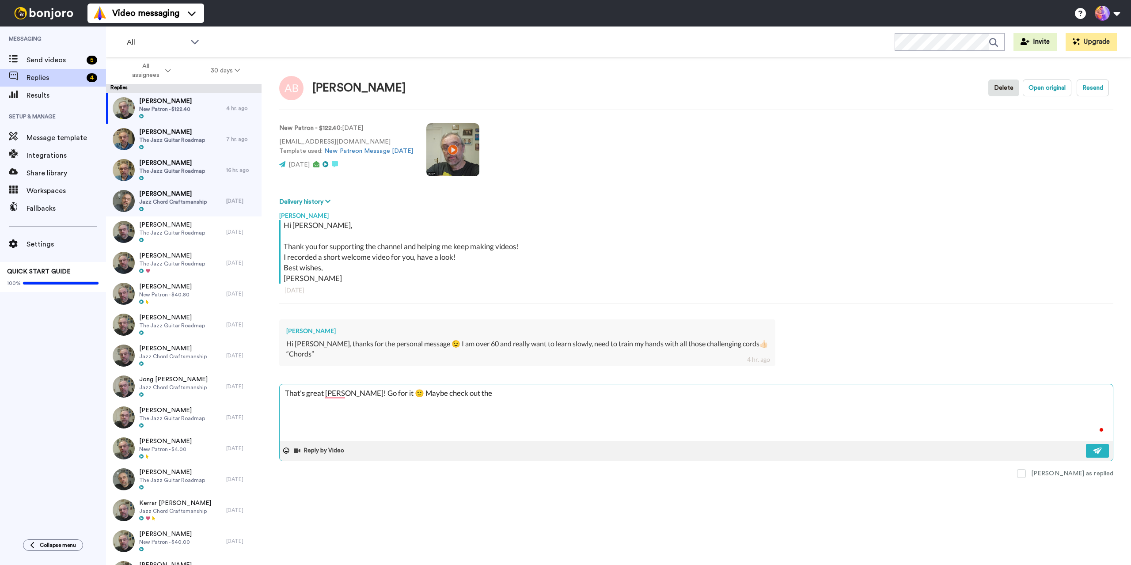
type textarea "That's great Andre! Go for it 🙂 Maybe check out the J"
type textarea "x"
type textarea "That's great Andre! Go for it 🙂 Maybe check out the Ja"
type textarea "x"
type textarea "That's great Andre! Go for it 🙂 Maybe check out the Jaz"
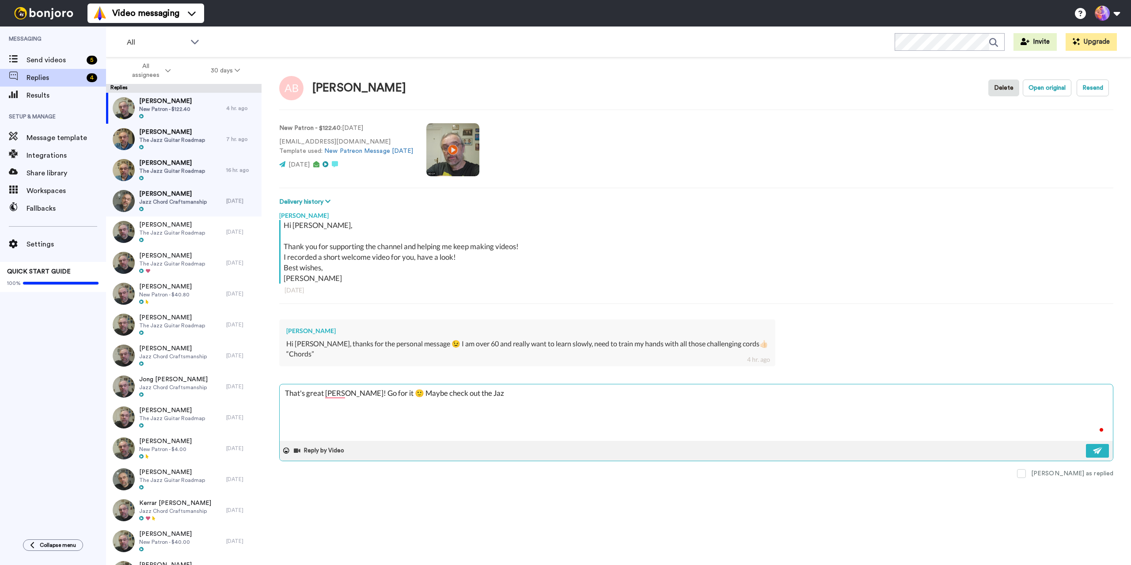
type textarea "x"
type textarea "That's great Andre! Go for it 🙂 Maybe check out the Jazz"
type textarea "x"
type textarea "That's great Andre! Go for it 🙂 Maybe check out the Jazz"
type textarea "x"
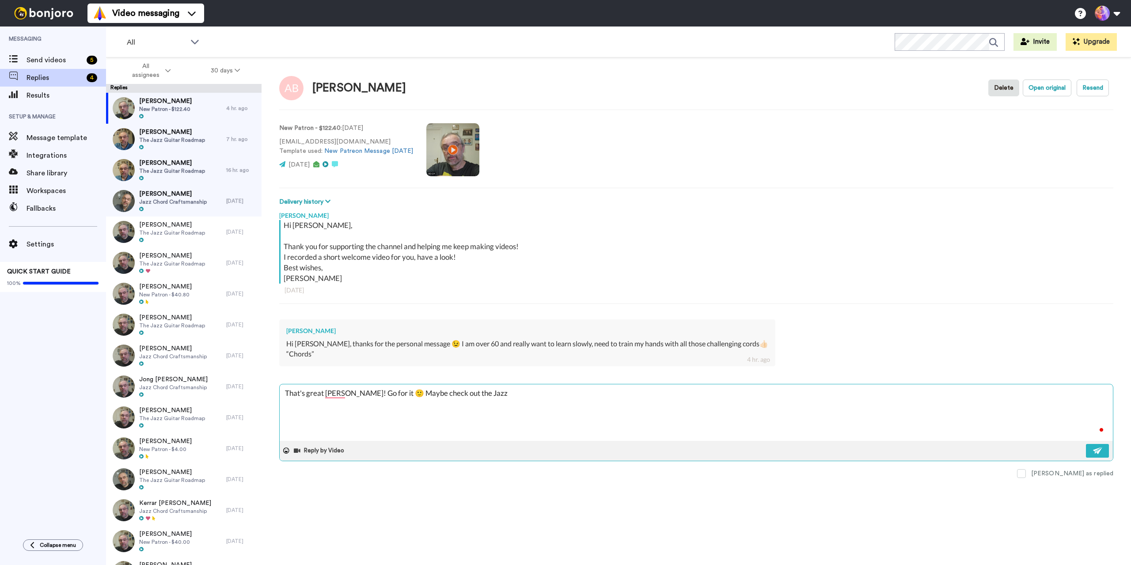
type textarea "That's great Andre! Go for it 🙂 Maybe check out the Jazz B"
click at [620, 393] on textarea "That's great Andre! Go for it 🙂 Maybe check out the Jazz Blues comping coourse:" at bounding box center [696, 412] width 833 height 57
click at [532, 393] on textarea "That's great Andre! Go for it 🙂 Maybe check out the Jazz Blues comping coourse:" at bounding box center [696, 412] width 833 height 57
click at [556, 396] on textarea "That's great Andre! Go for it 🙂 Maybe check out the Jazz Blues comping course:" at bounding box center [696, 412] width 833 height 57
paste textarea "https://www.patreon.com/collection/672792?view=expanded"
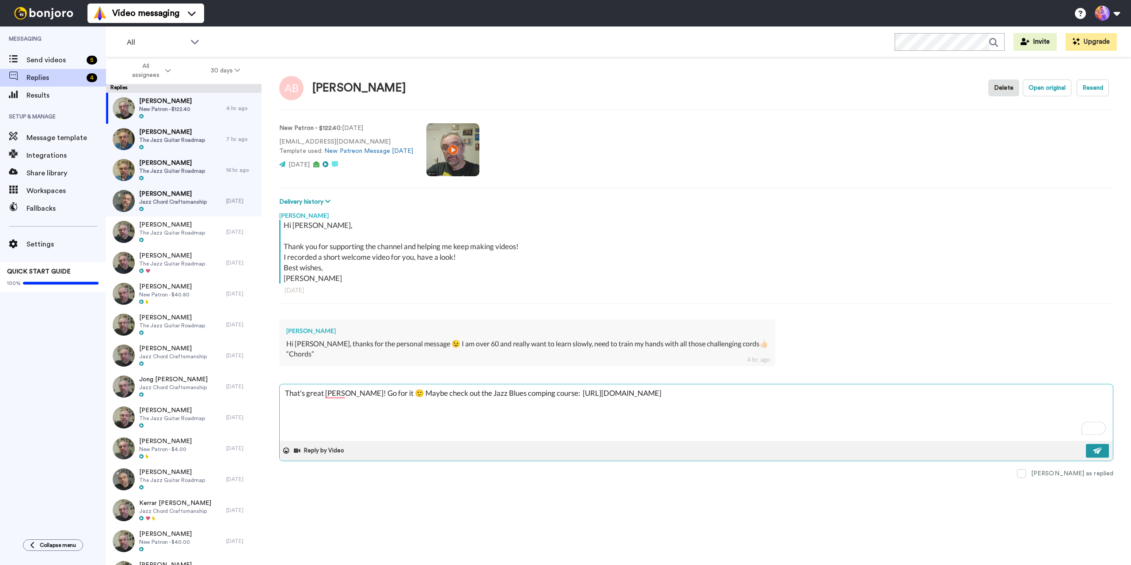
click at [1101, 453] on img at bounding box center [1098, 450] width 10 height 7
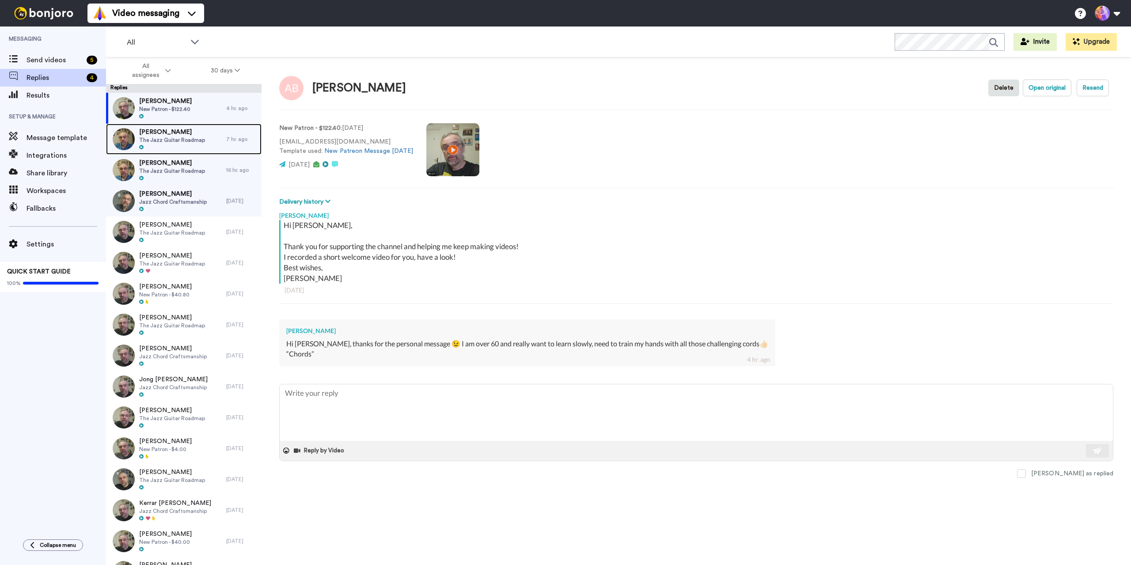
click at [196, 139] on span "The Jazz Guitar Roadmap" at bounding box center [172, 139] width 66 height 7
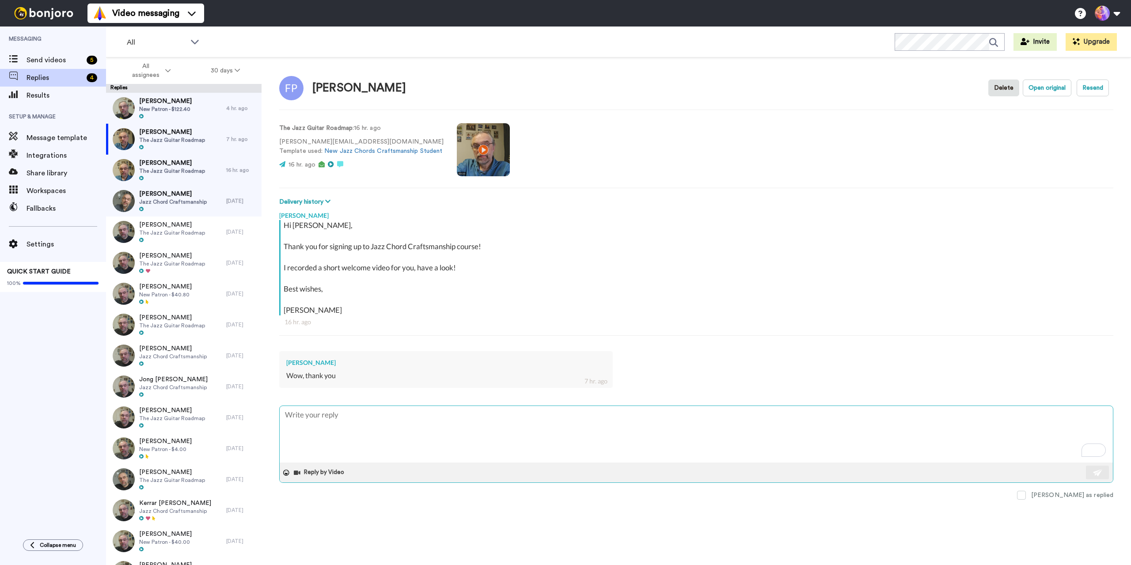
click at [844, 445] on textarea "To enrich screen reader interactions, please activate Accessibility in Grammarl…" at bounding box center [696, 434] width 833 height 57
click at [159, 136] on span "The Jazz Guitar Roadmap" at bounding box center [172, 139] width 66 height 7
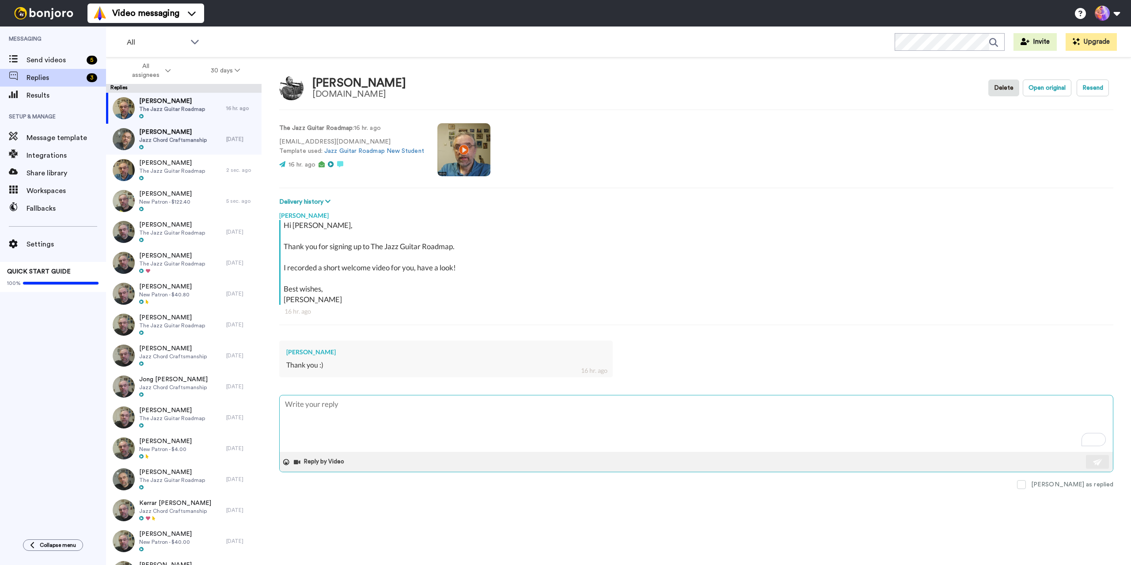
click at [447, 423] on textarea "To enrich screen reader interactions, please activate Accessibility in Grammarl…" at bounding box center [696, 423] width 833 height 57
click at [1026, 488] on span at bounding box center [1021, 484] width 9 height 9
